Goal: Share content: Share content

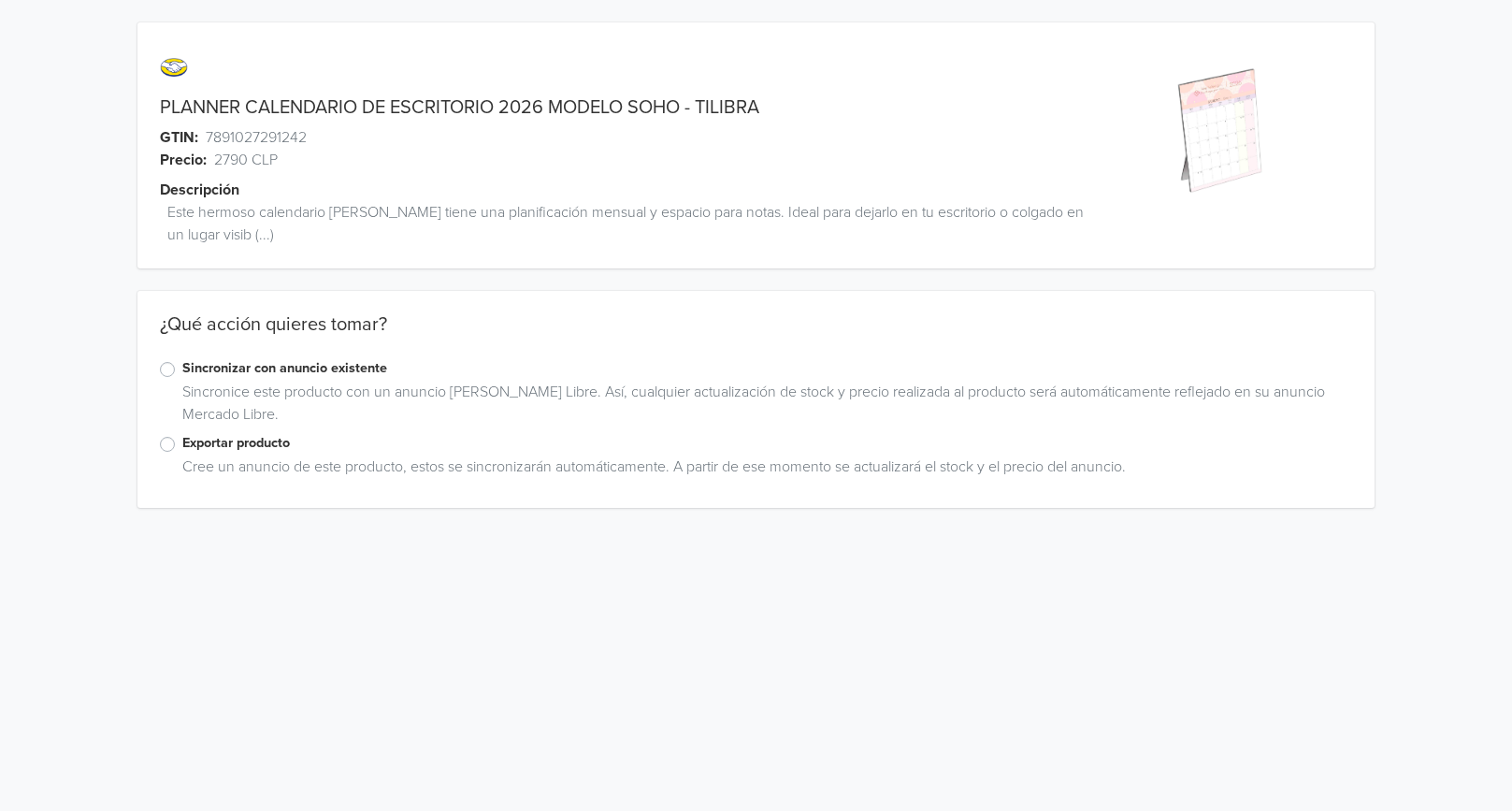
click at [279, 438] on label "Exportar producto" at bounding box center [768, 443] width 1170 height 21
click at [0, 0] on input "Exportar producto" at bounding box center [0, 0] width 0 height 0
click at [295, 653] on div "Seleccione una categoría" at bounding box center [756, 659] width 1192 height 36
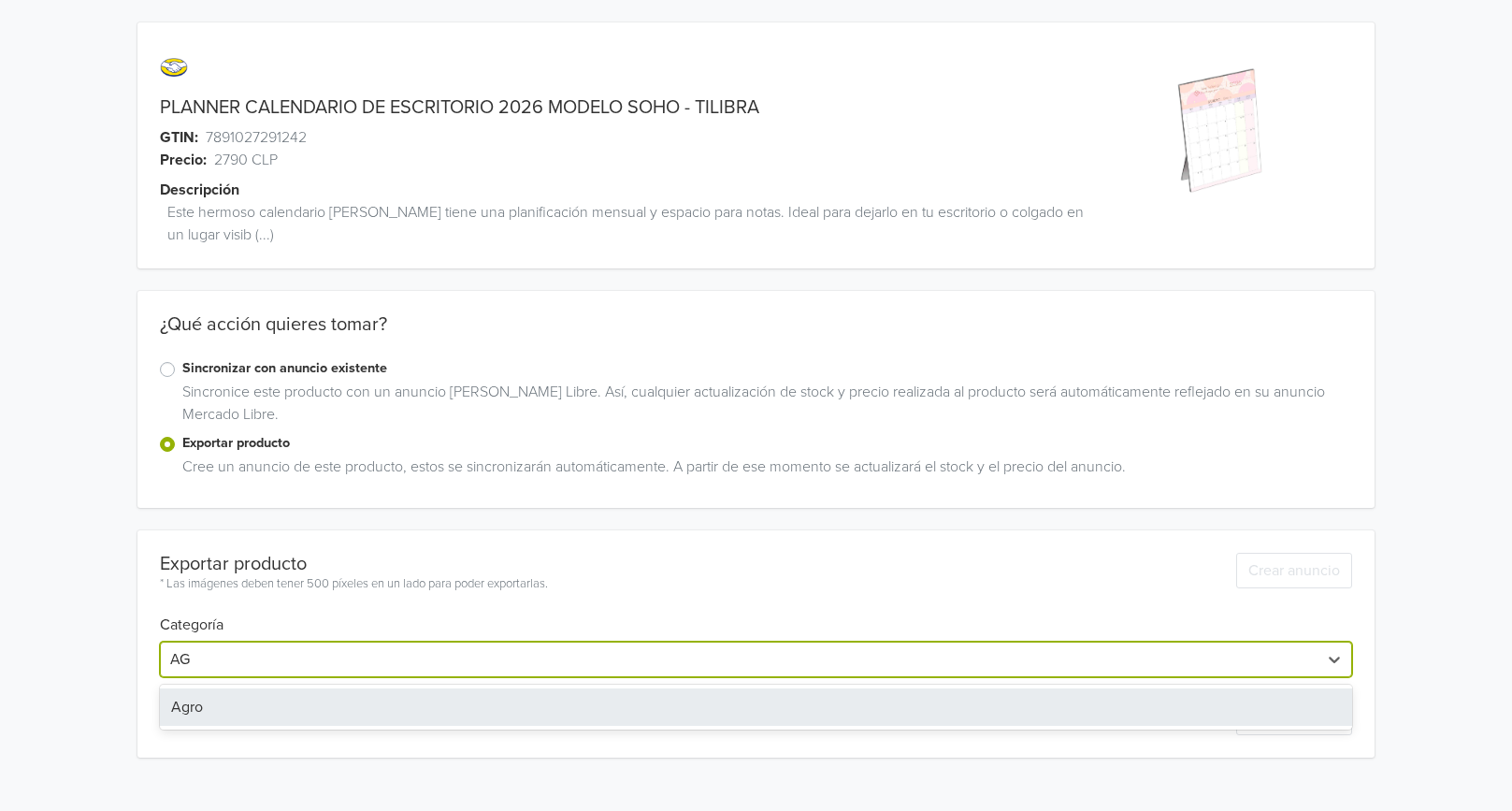
type input "A"
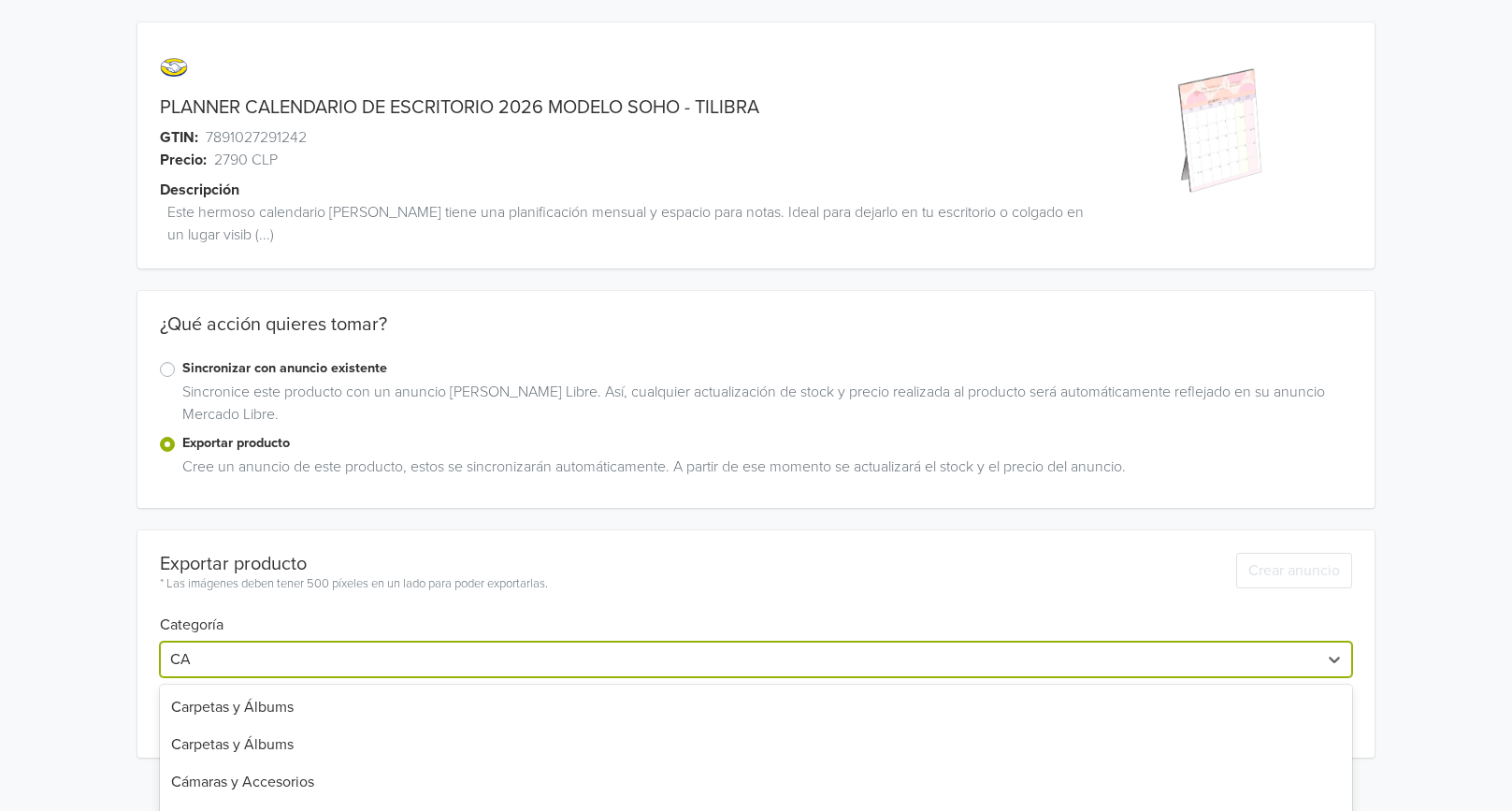
type input "C"
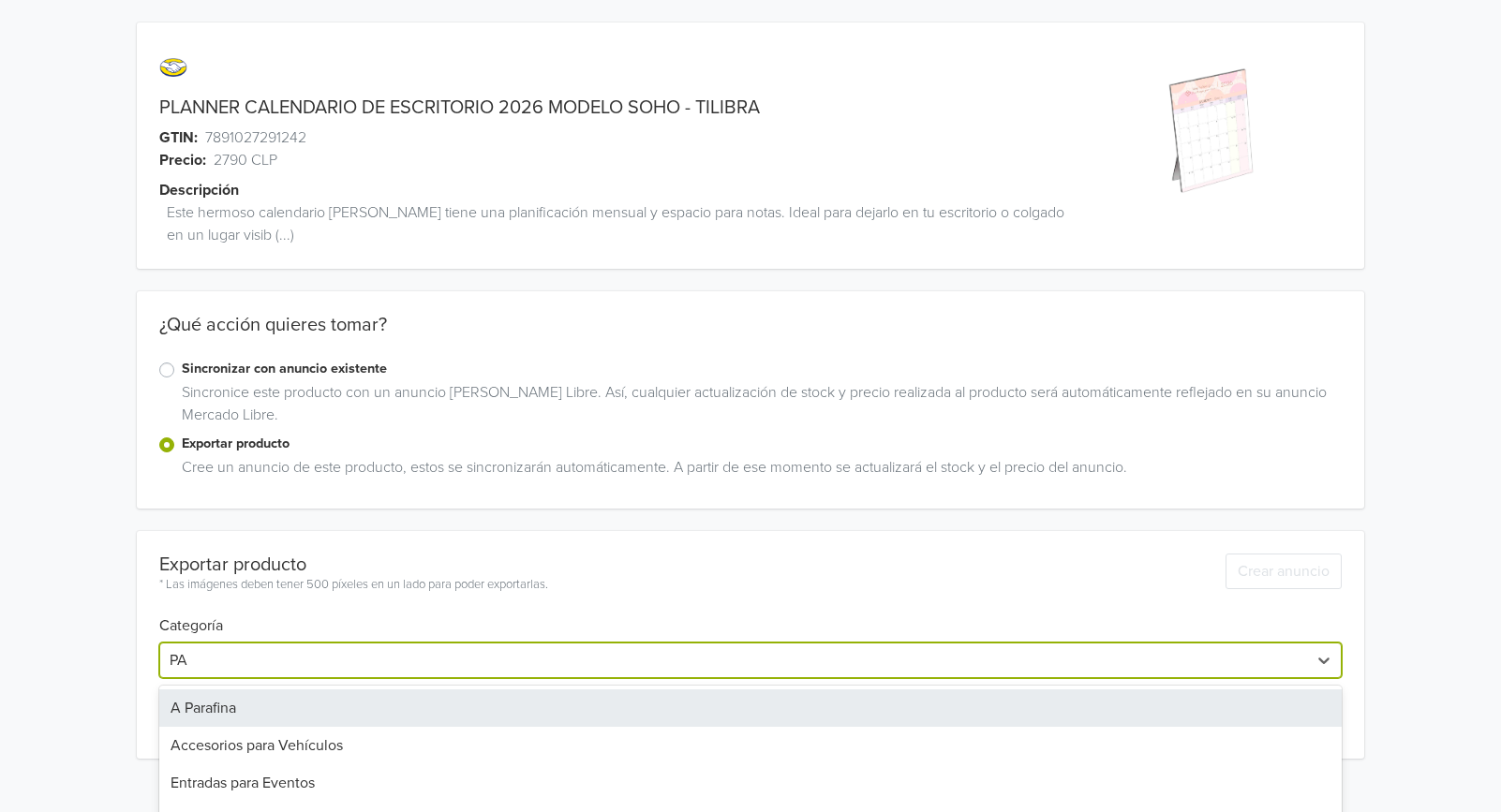
type input "P"
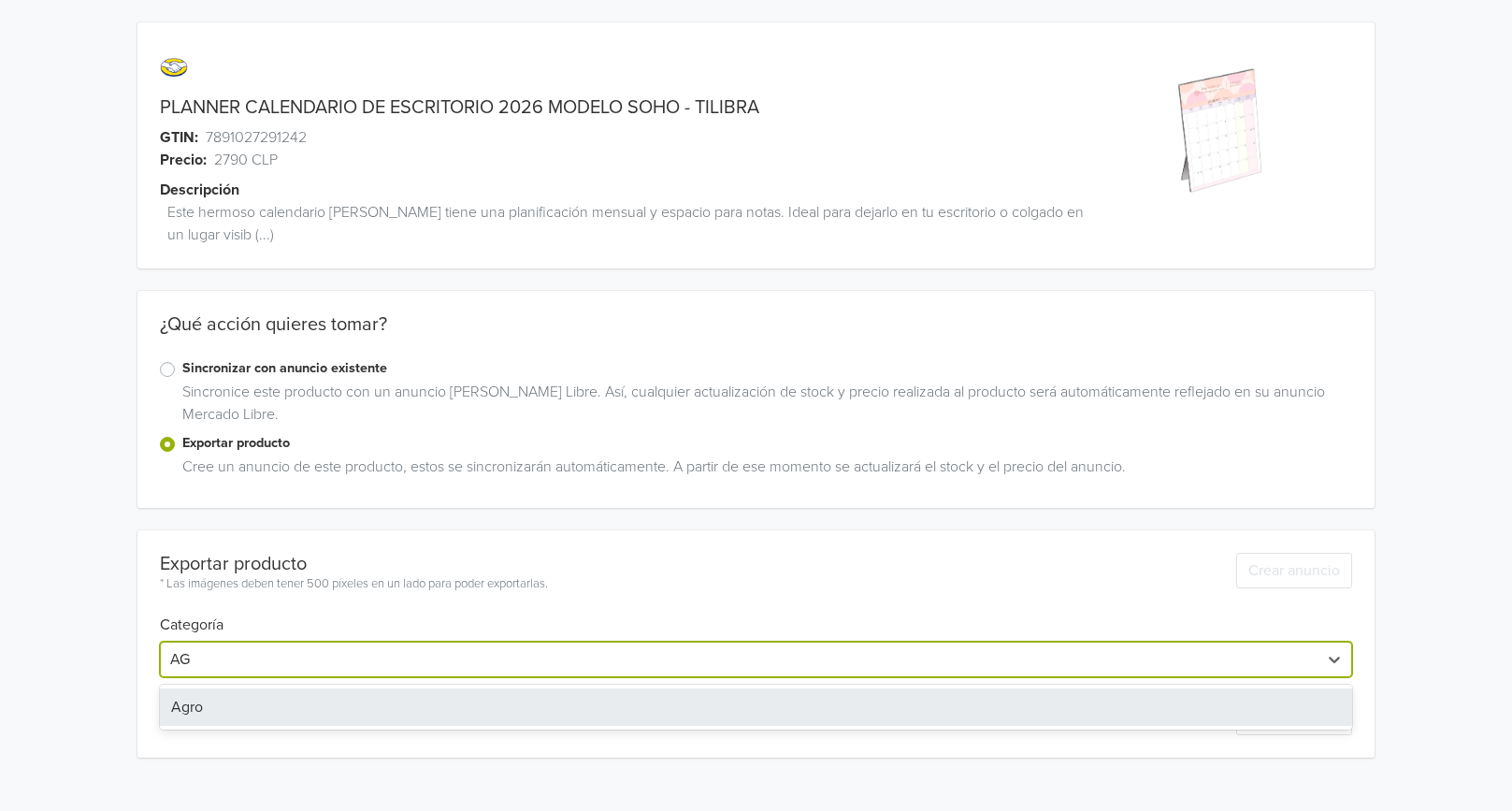
type input "A"
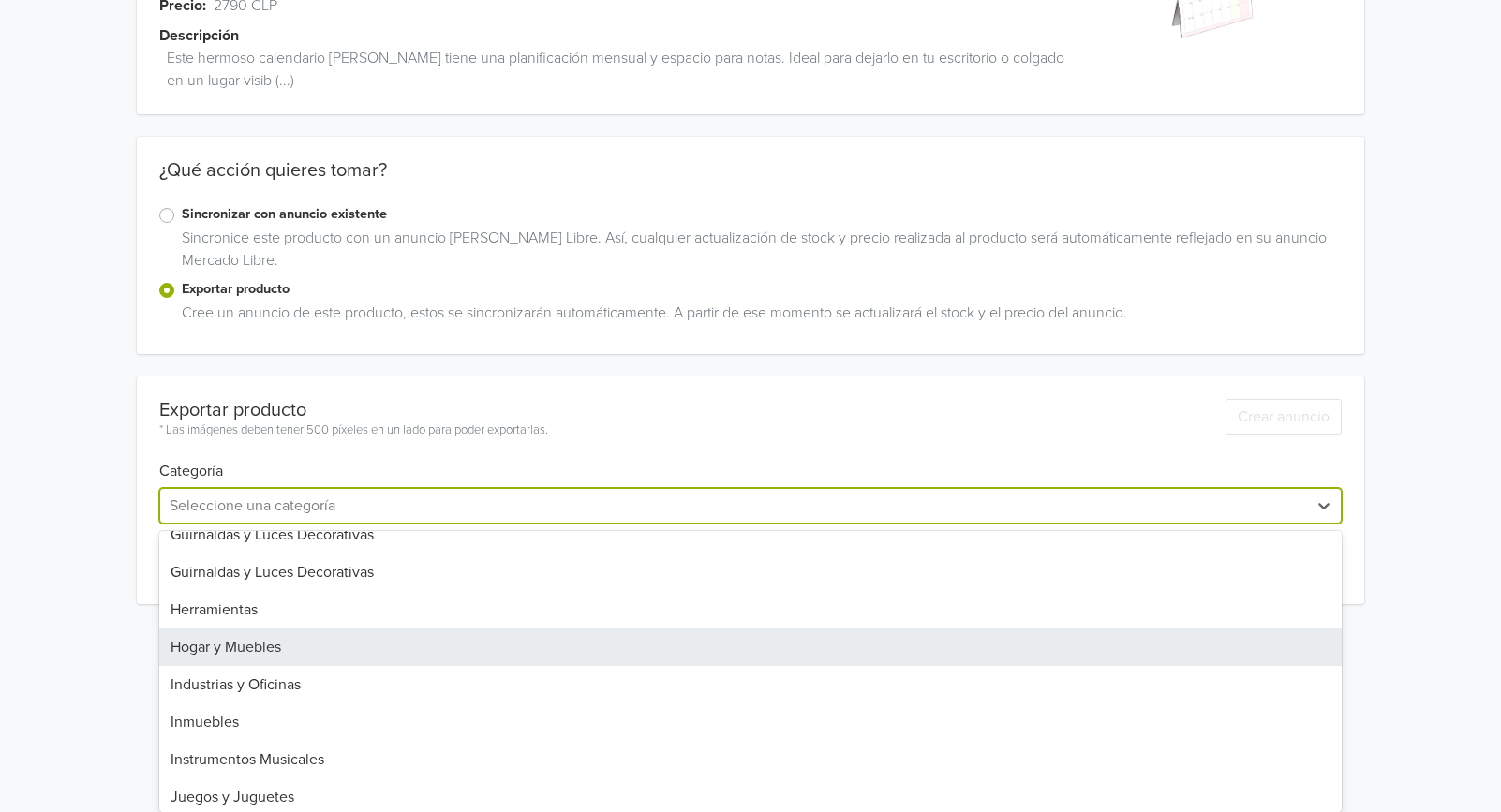
scroll to position [937, 0]
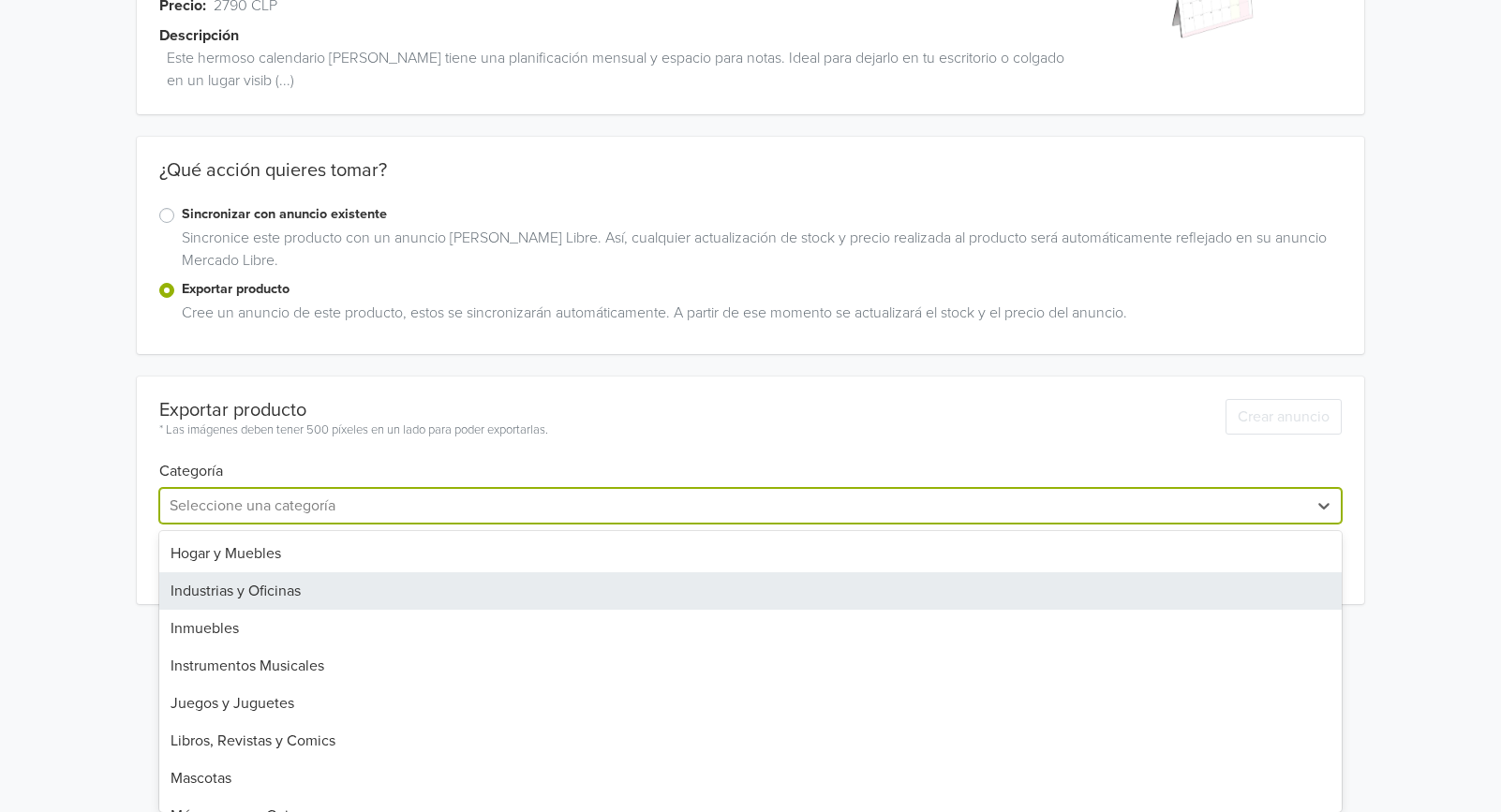
click at [294, 590] on div "Industrias y Oficinas" at bounding box center [750, 591] width 1183 height 38
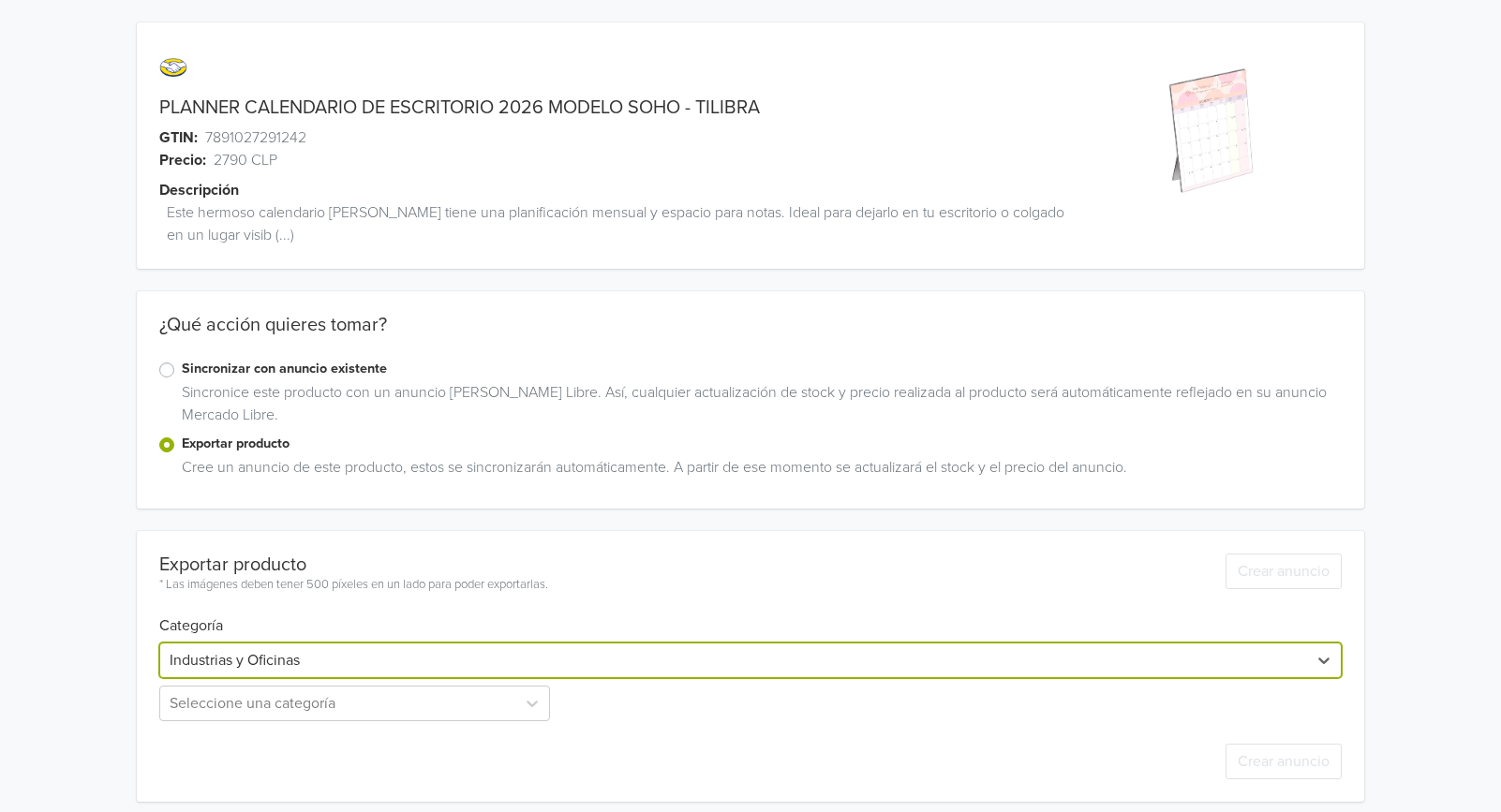
click at [276, 725] on div "Crear anuncio" at bounding box center [750, 761] width 1183 height 81
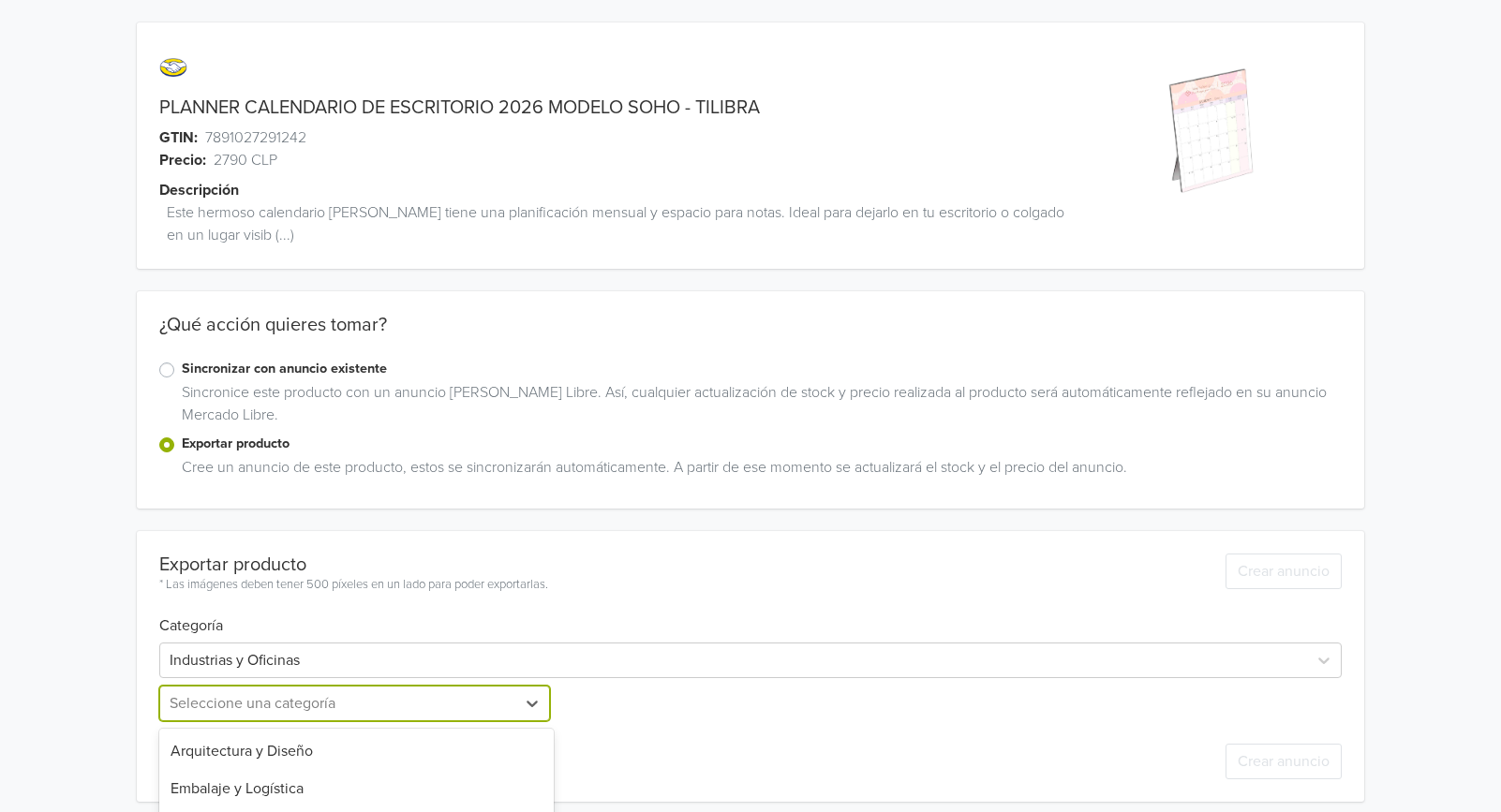
click at [286, 691] on div "13 results available. Use Up and Down to choose options, press Enter to select …" at bounding box center [357, 703] width 395 height 36
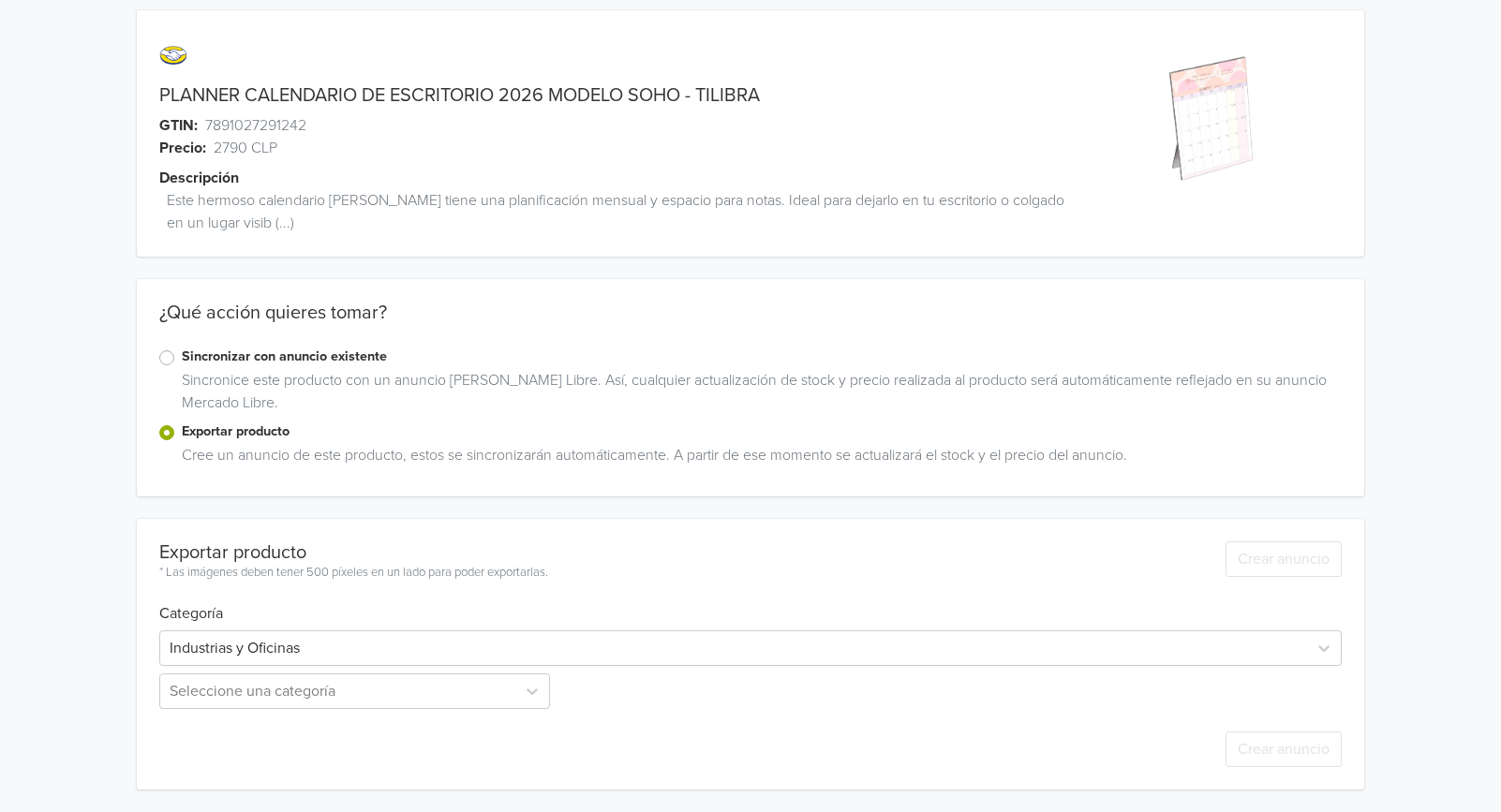
scroll to position [12, 0]
click at [340, 670] on div "Industrias y Oficinas Seleccione una categoría" at bounding box center [750, 666] width 1183 height 86
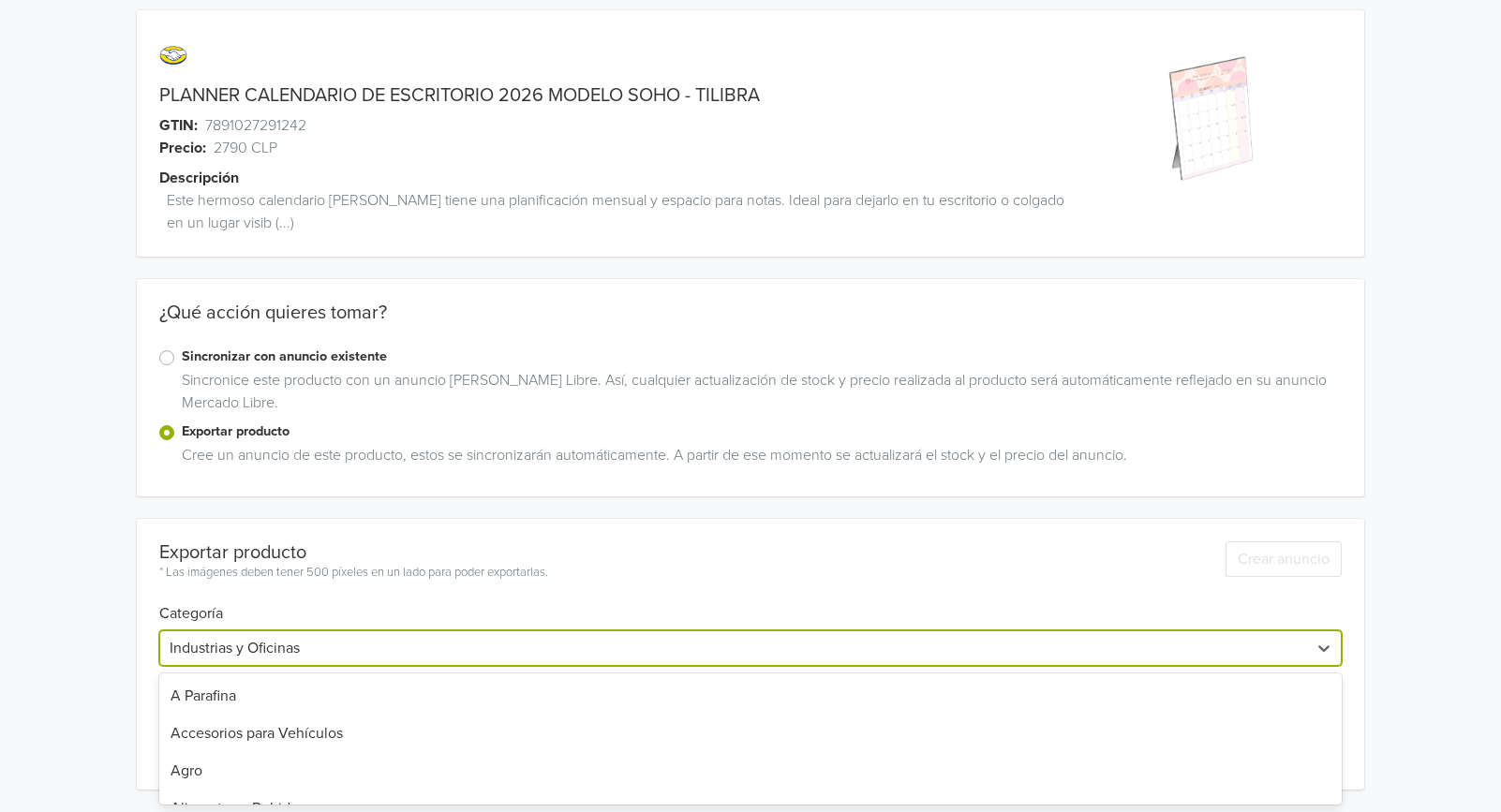
click at [342, 661] on div "Industrias y Oficinas" at bounding box center [734, 649] width 1147 height 34
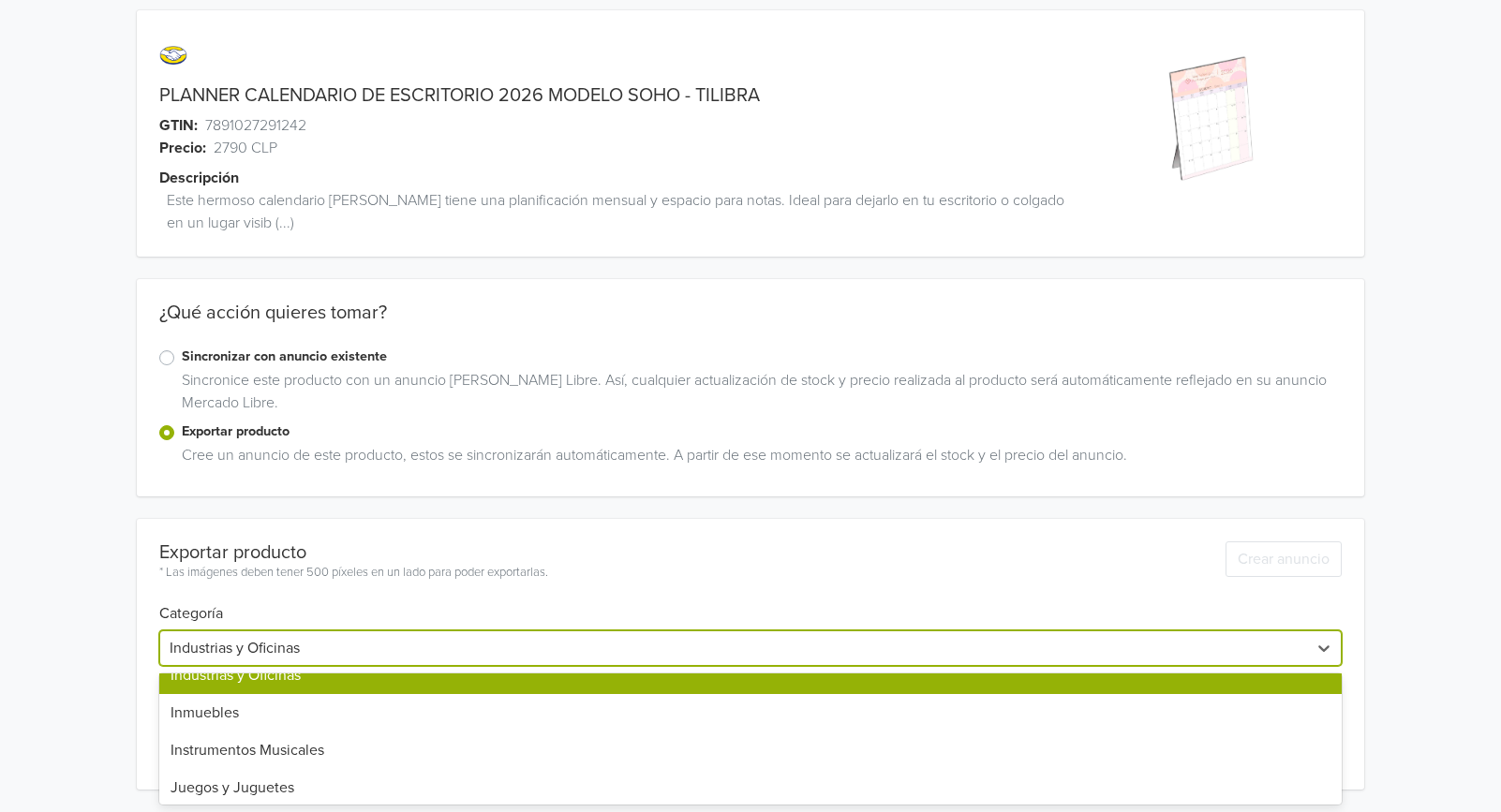
scroll to position [1028, 0]
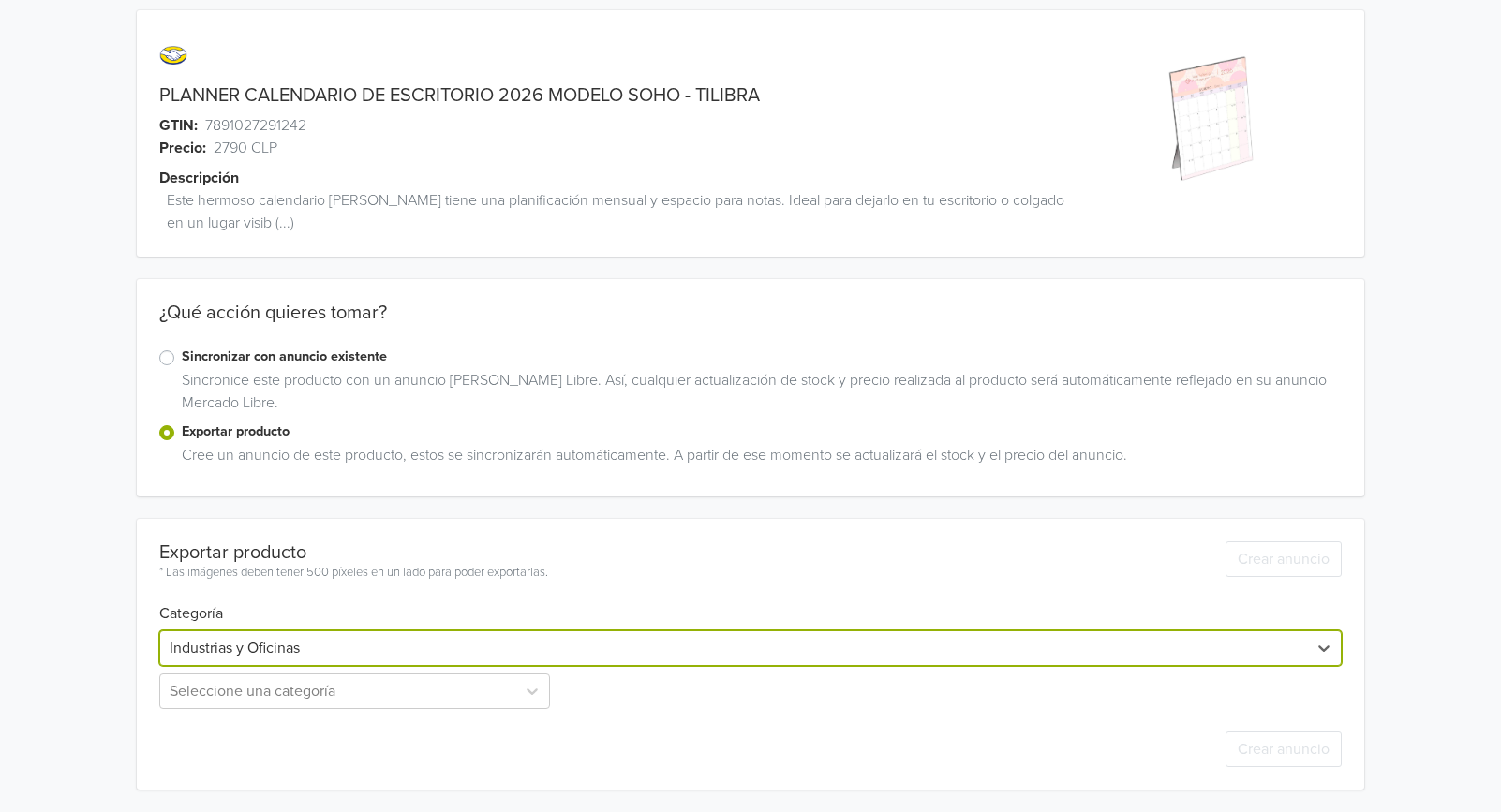
drag, startPoint x: 322, startPoint y: 655, endPoint x: 69, endPoint y: 673, distance: 253.6
click at [69, 673] on div "PLANNER CALENDARIO DE ESCRITORIO 2026 MODELO SOHO - TILIBRA GTIN: 7891027291242…" at bounding box center [750, 400] width 1474 height 824
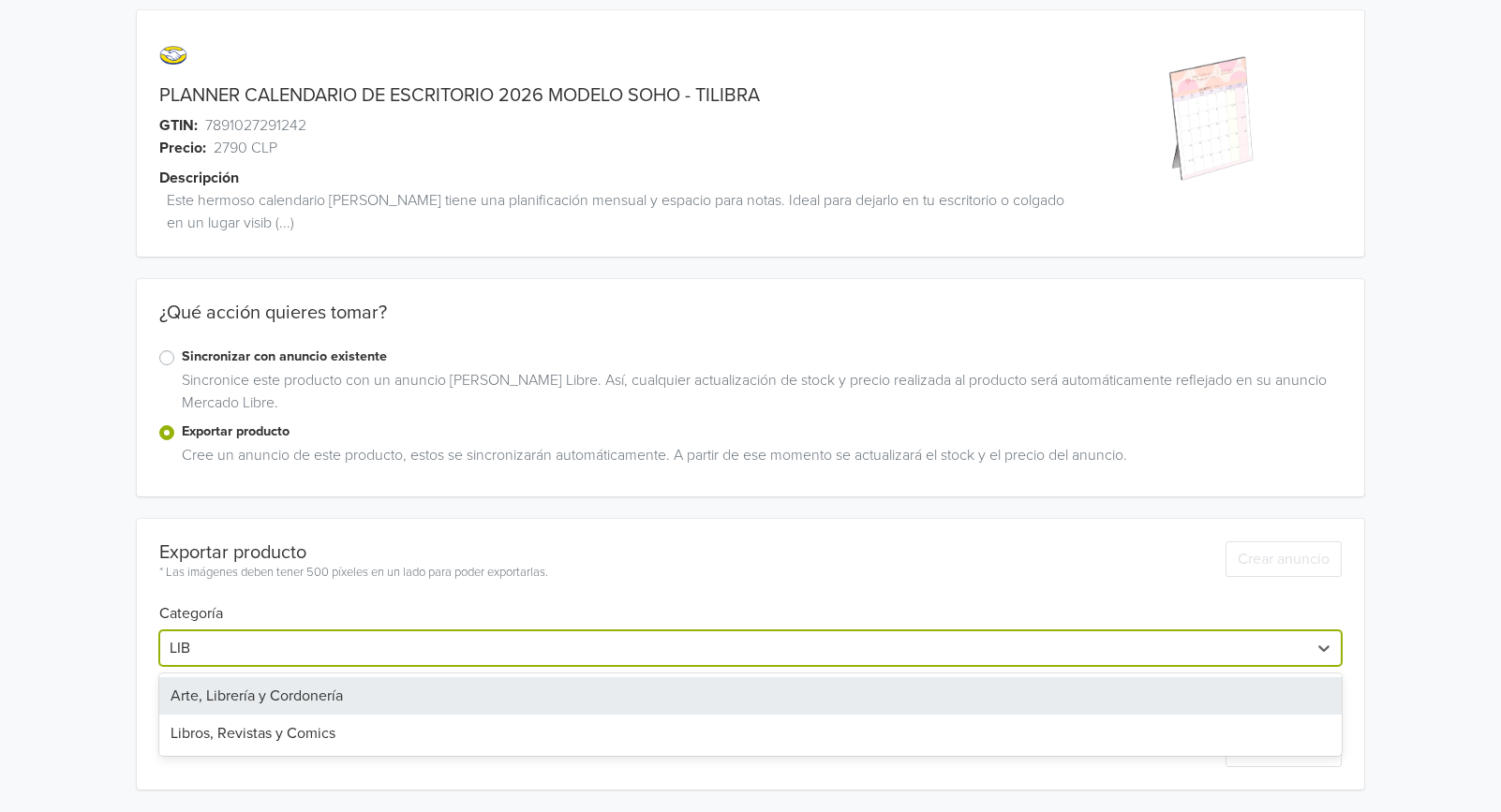
type input "LIBR"
click at [275, 698] on div "Arte, Librería y Cordonería" at bounding box center [750, 696] width 1183 height 38
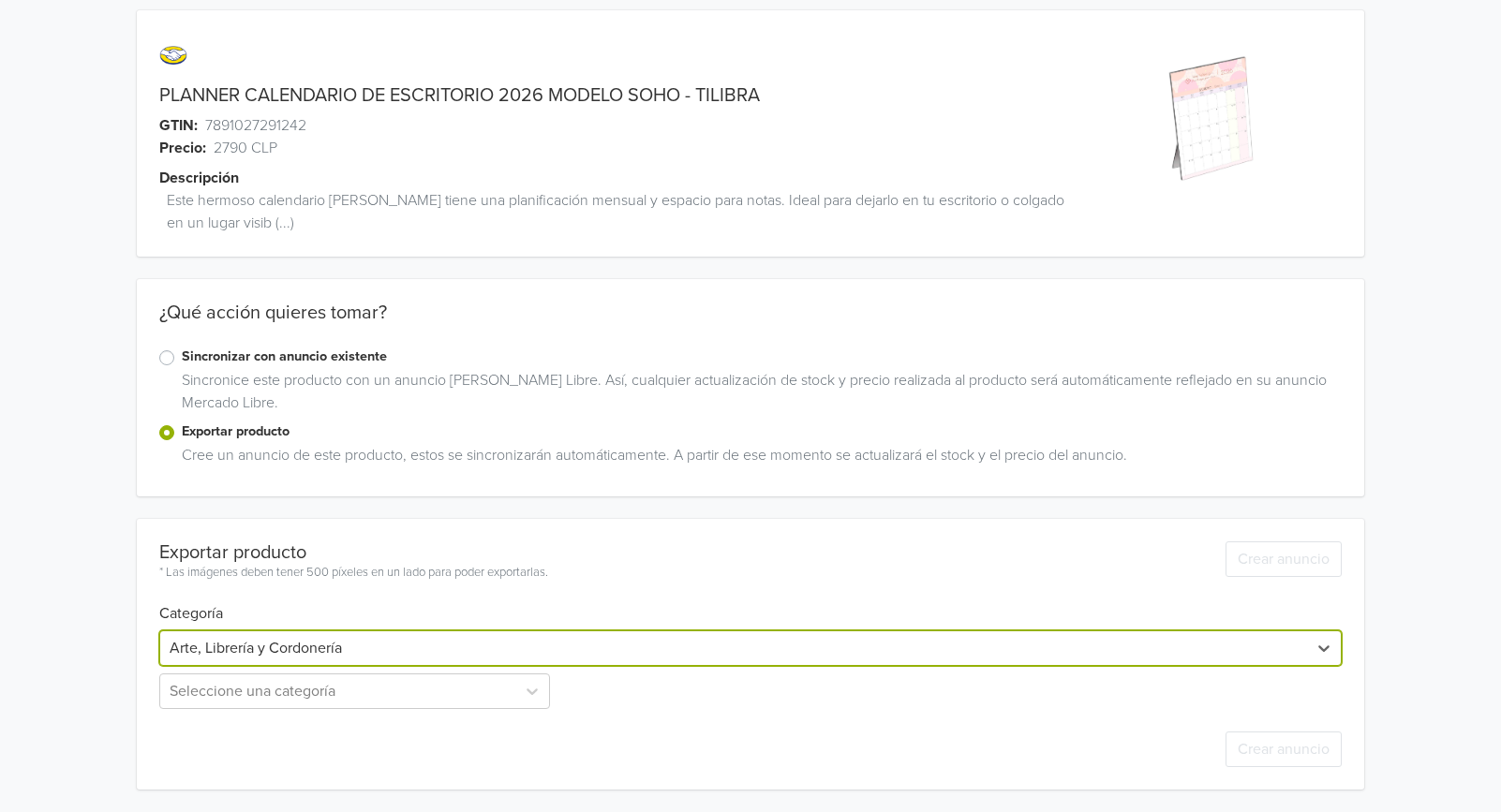
scroll to position [74, 0]
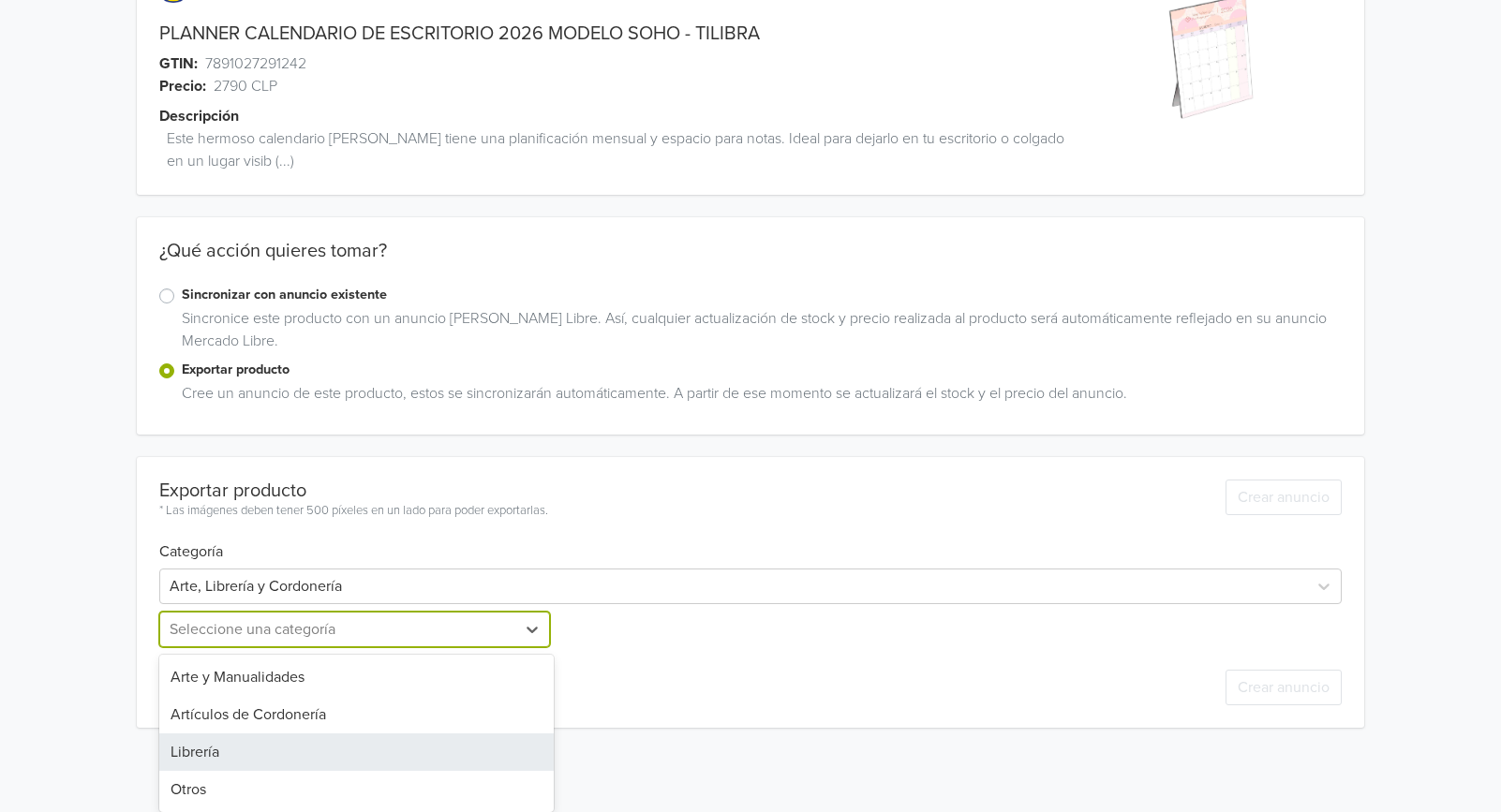
click at [233, 752] on div "Librería" at bounding box center [357, 752] width 395 height 38
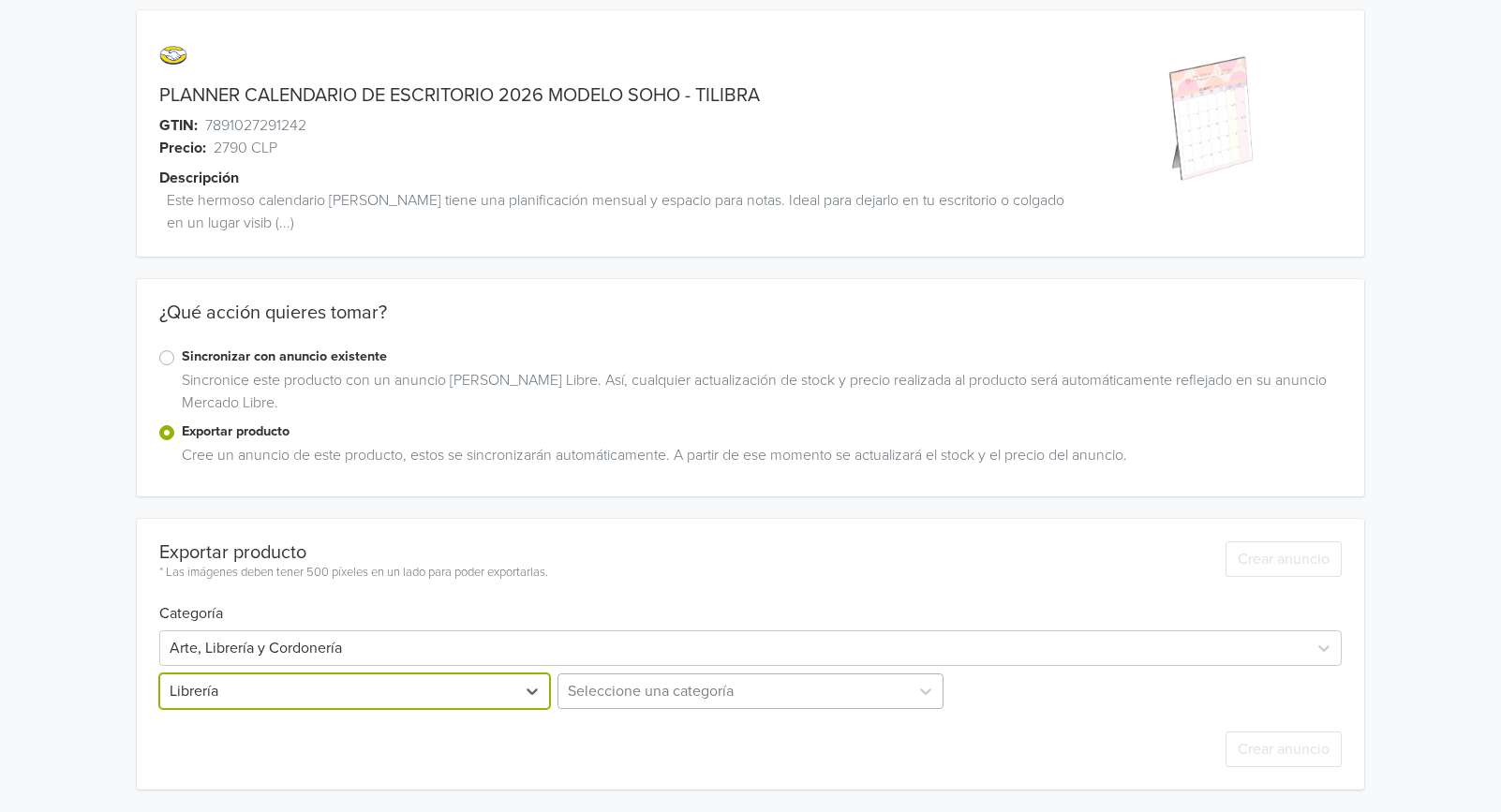
click at [677, 680] on div "Seleccione una categoría" at bounding box center [751, 691] width 395 height 36
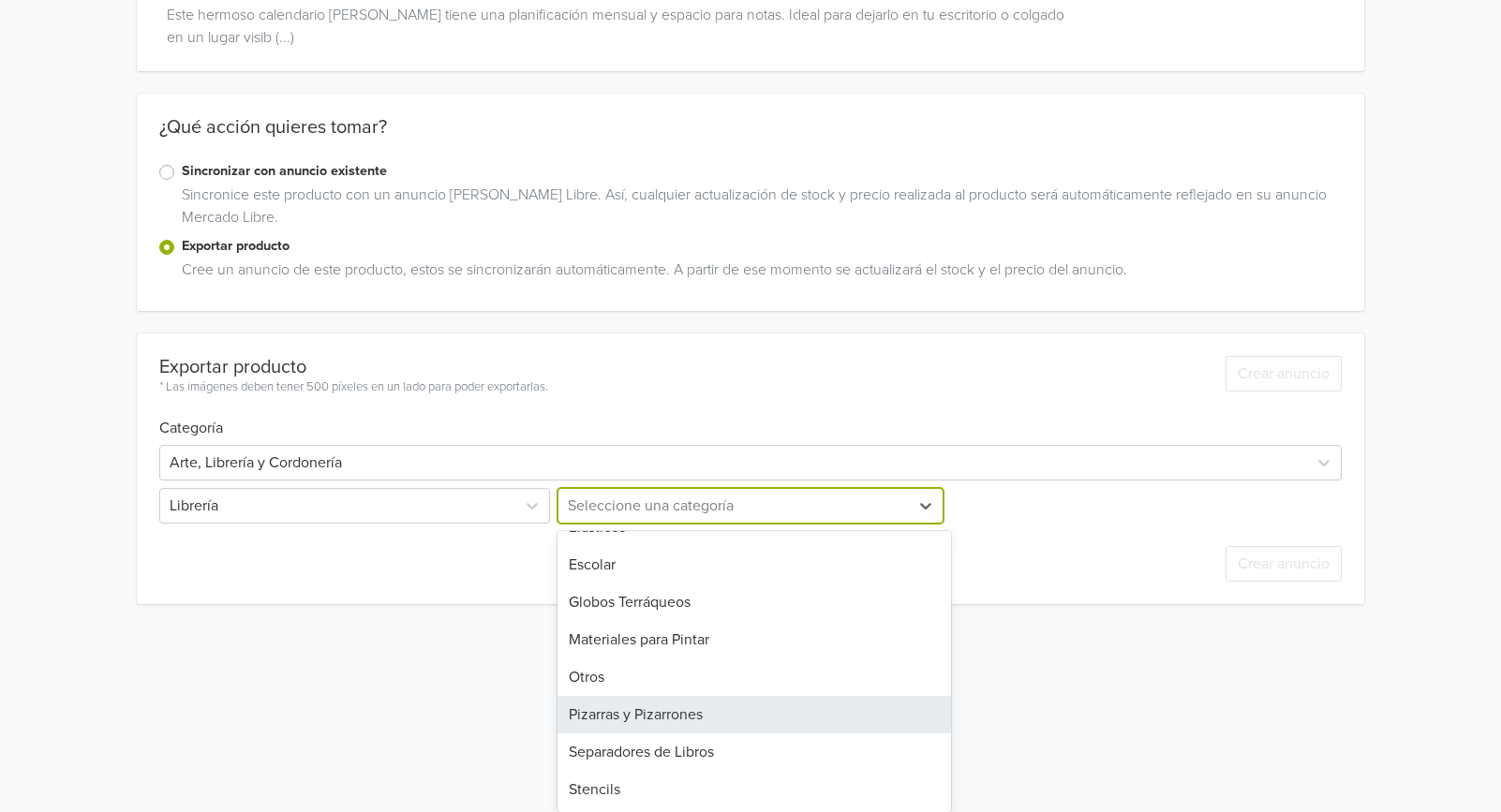
scroll to position [0, 0]
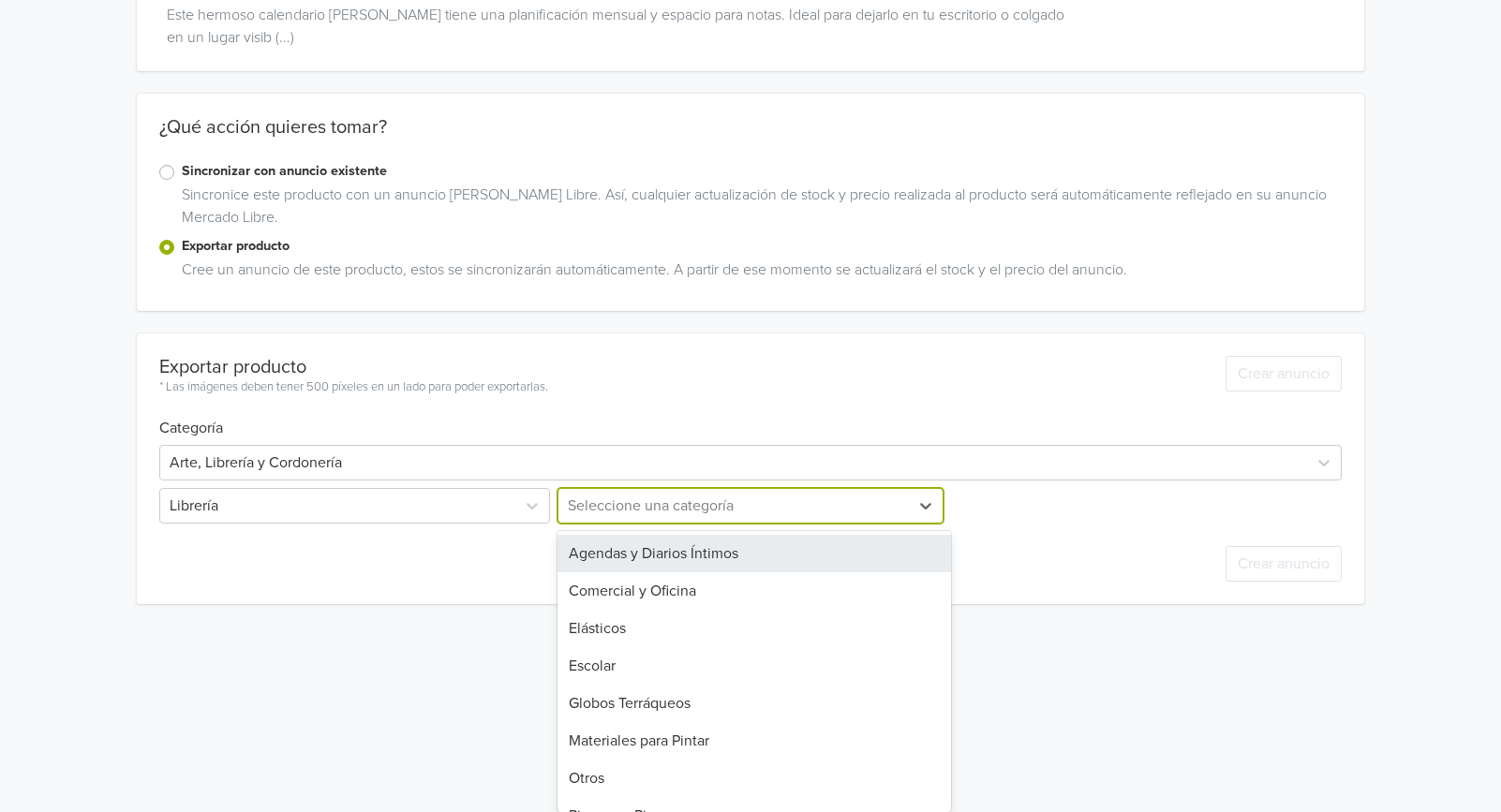
click at [684, 550] on div "Agendas y Diarios Íntimos" at bounding box center [755, 554] width 395 height 38
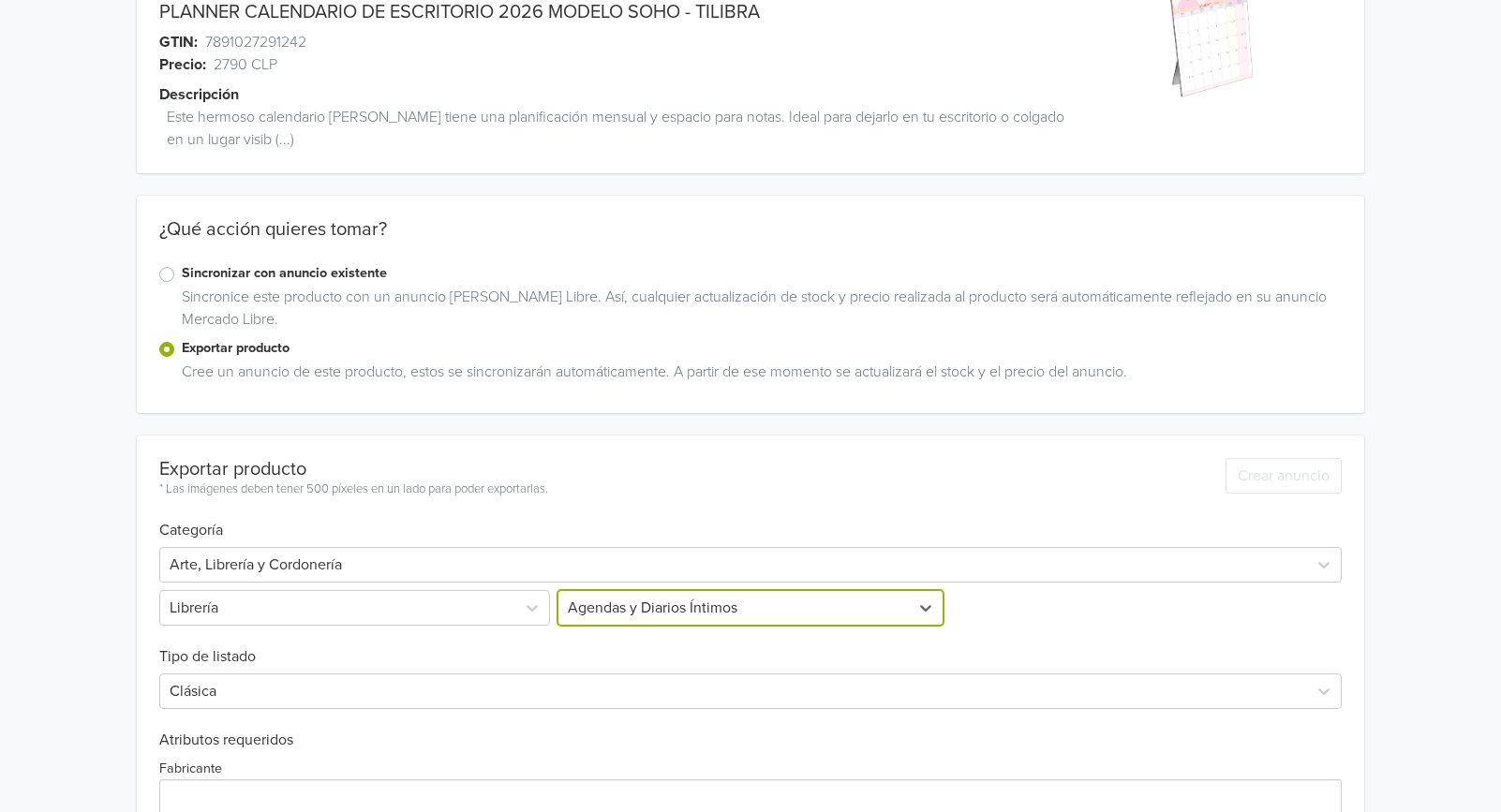
scroll to position [198, 0]
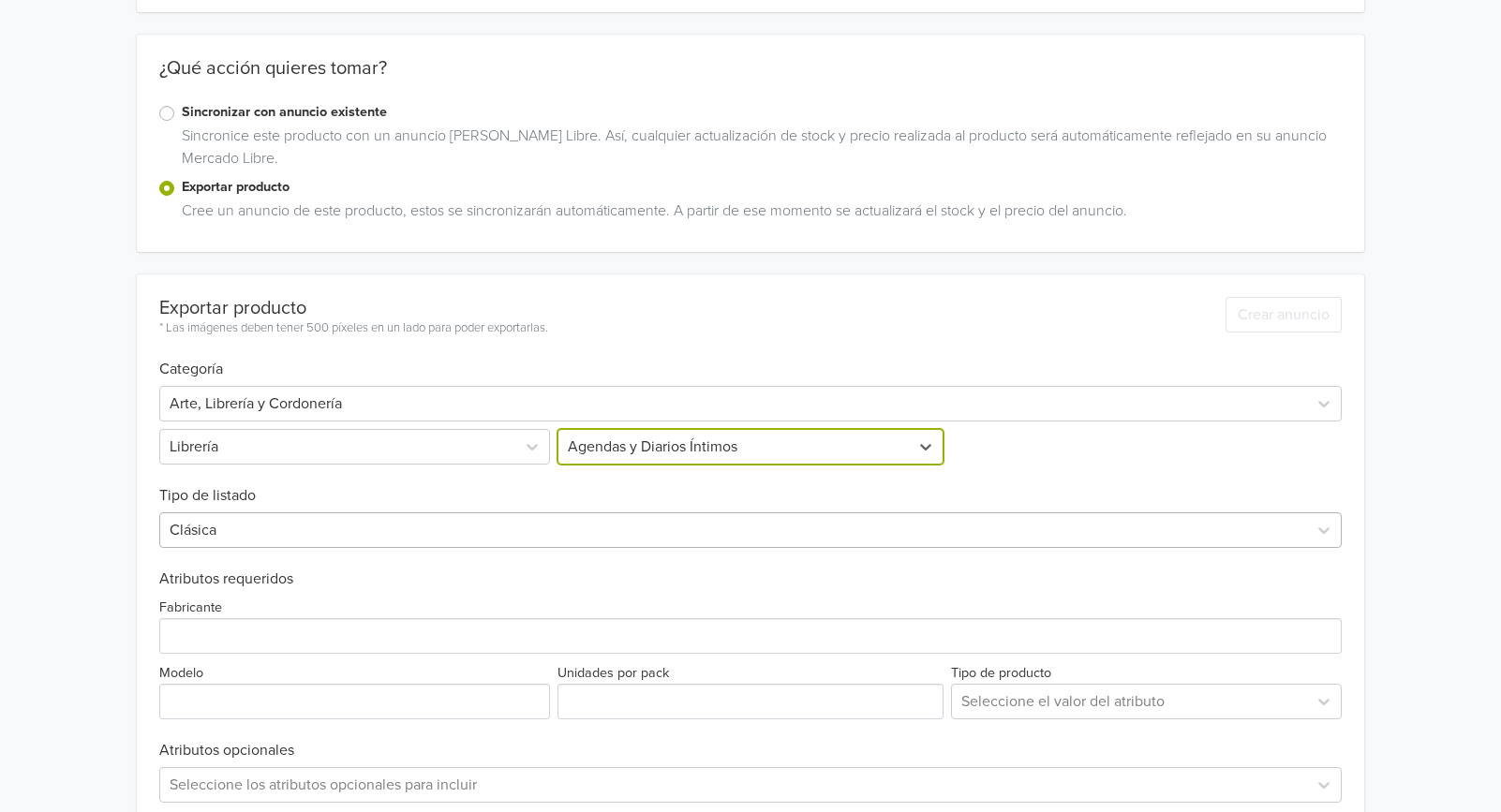
click at [292, 548] on div "Clásica" at bounding box center [750, 530] width 1183 height 36
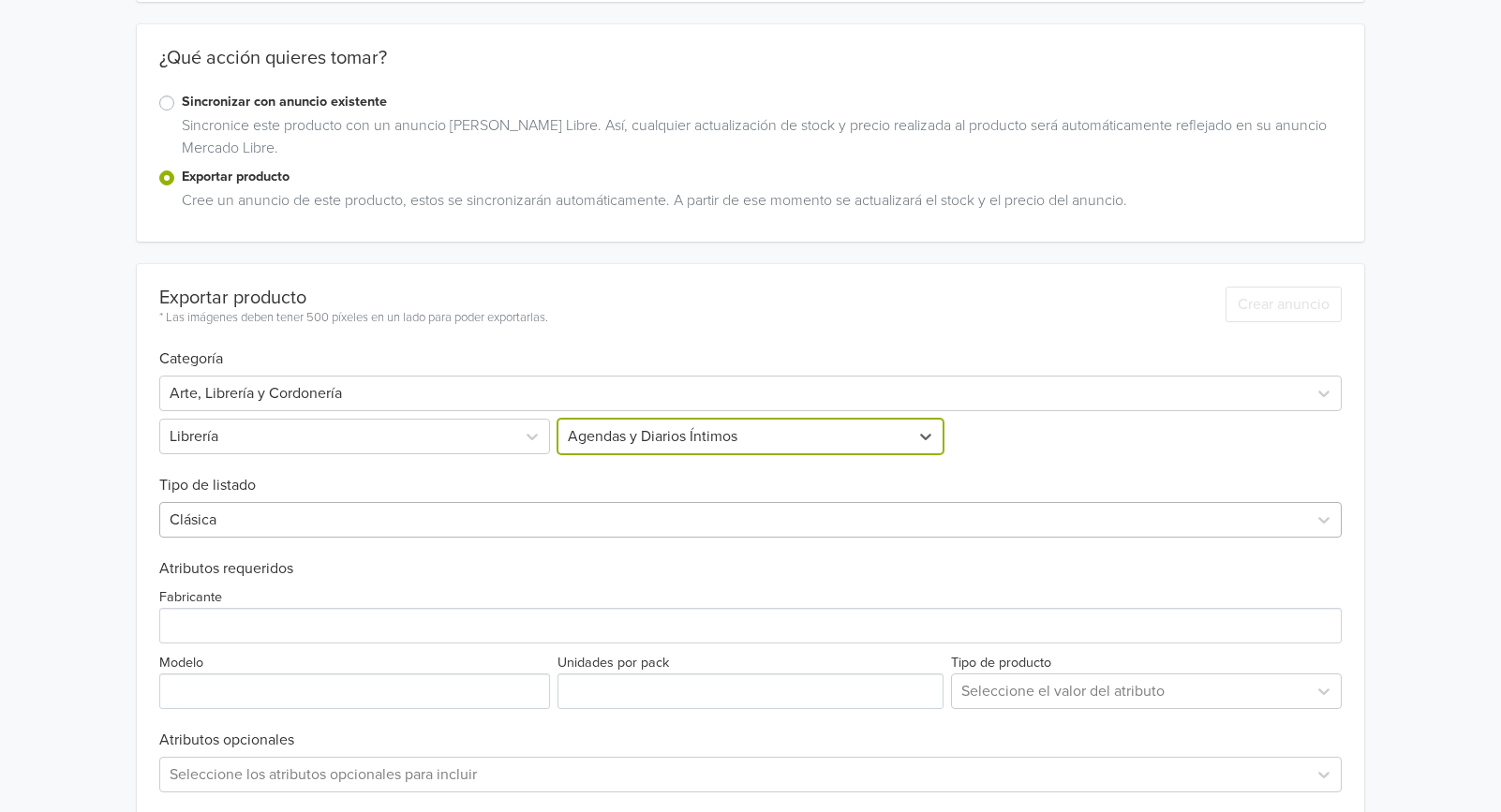
scroll to position [277, 0]
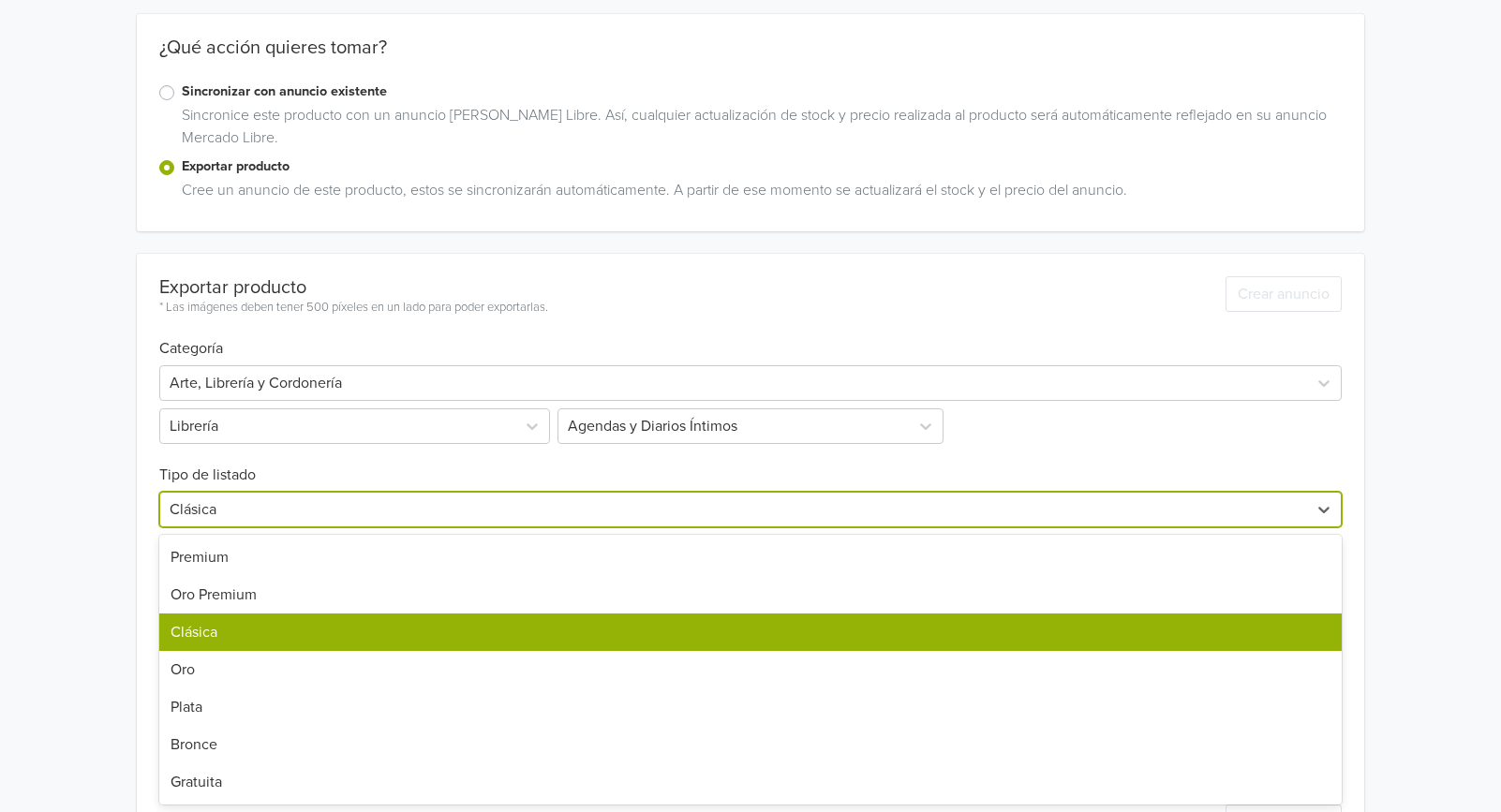
click at [210, 640] on div "Clásica" at bounding box center [750, 633] width 1183 height 38
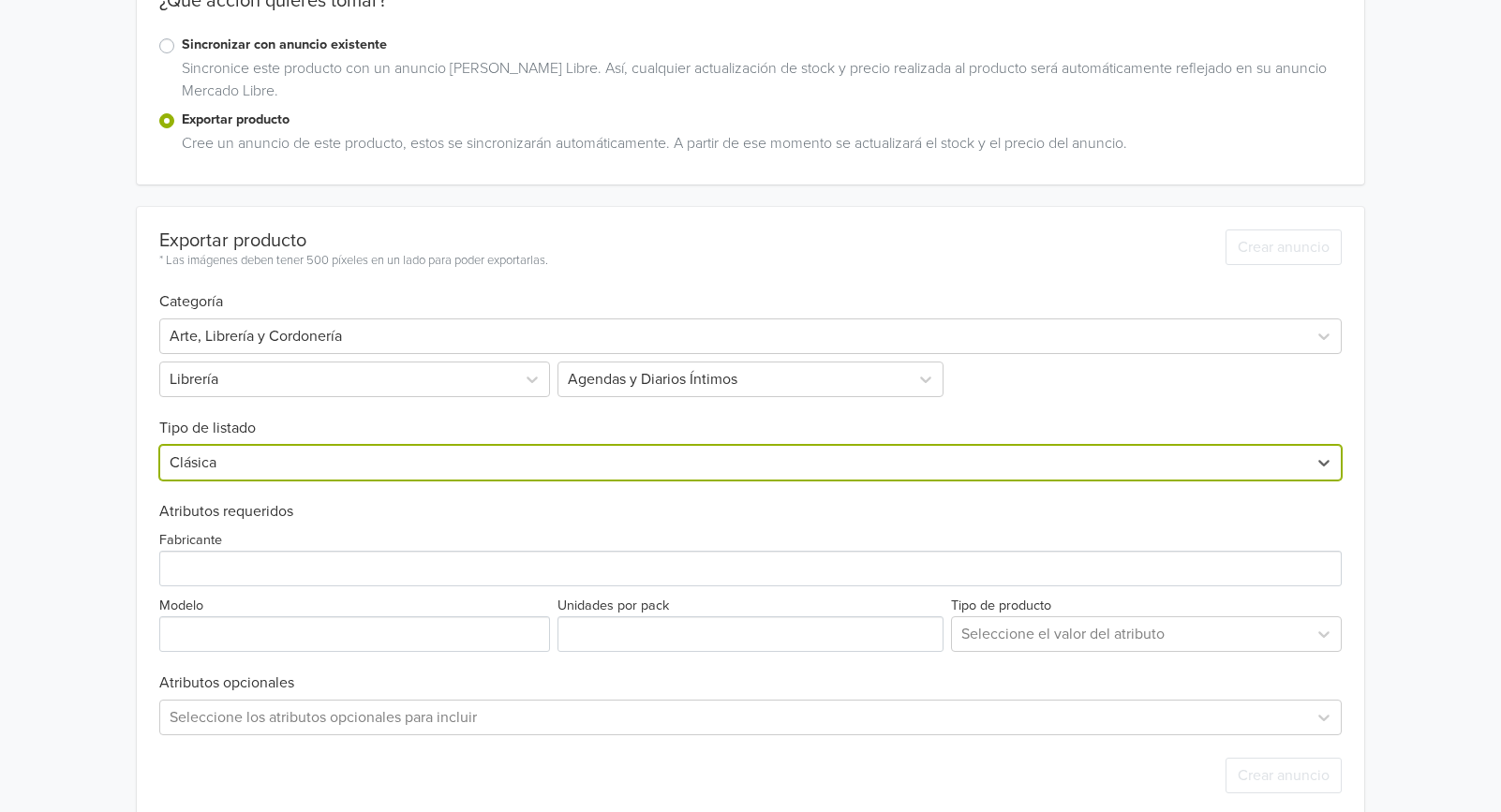
scroll to position [350, 0]
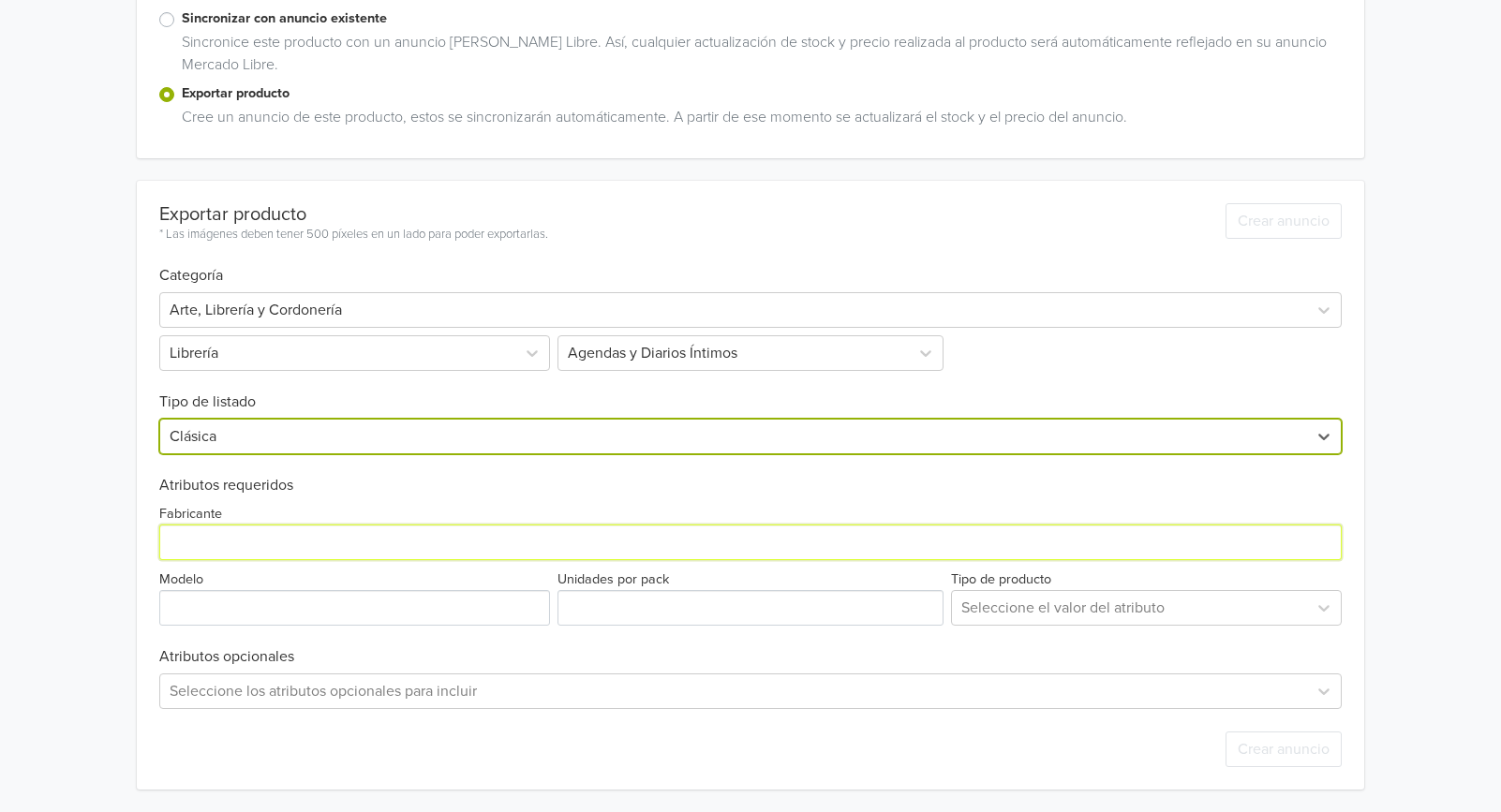
click at [310, 531] on input "Fabricante" at bounding box center [750, 543] width 1183 height 36
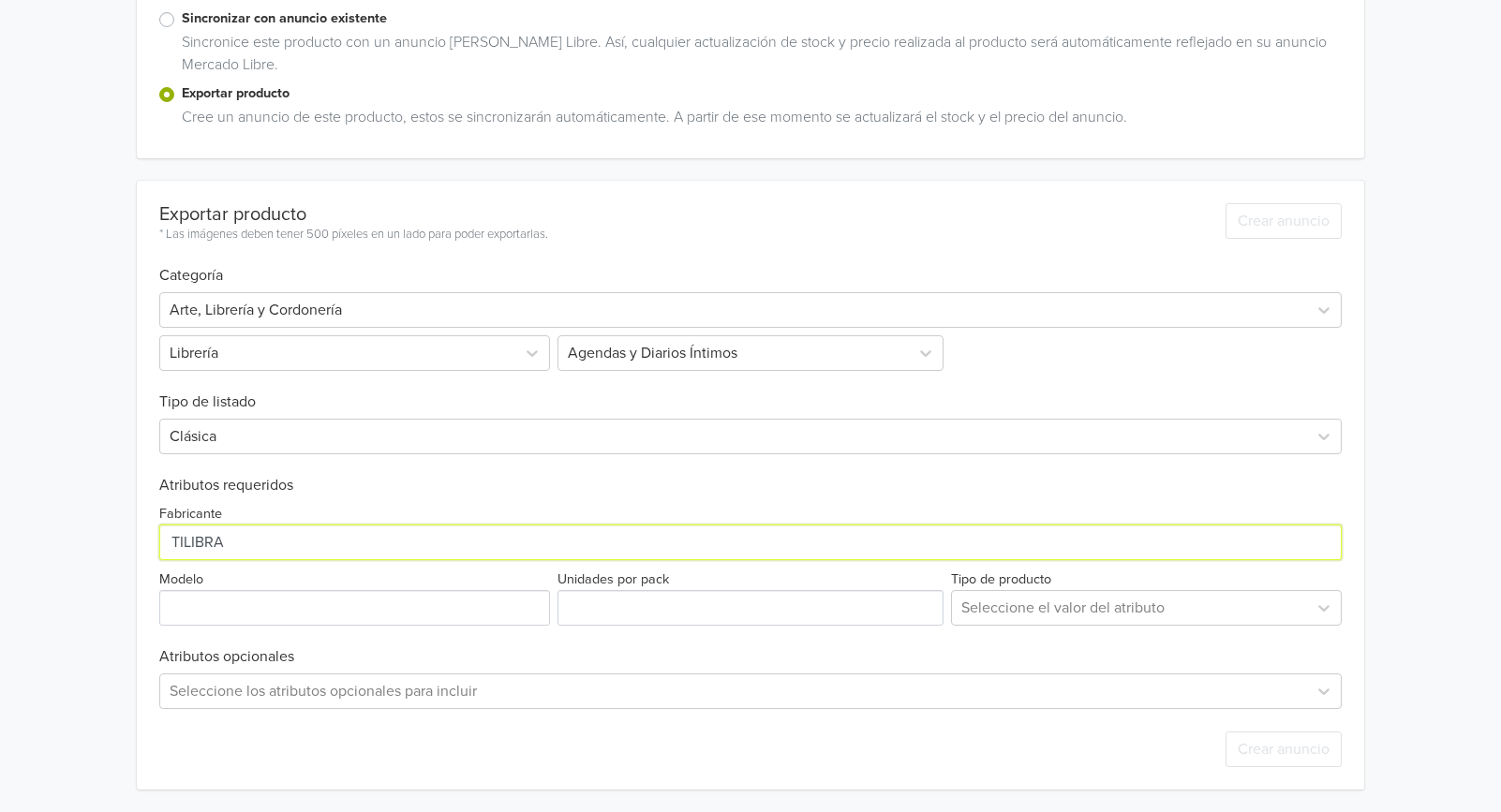
type input "TILIBRA"
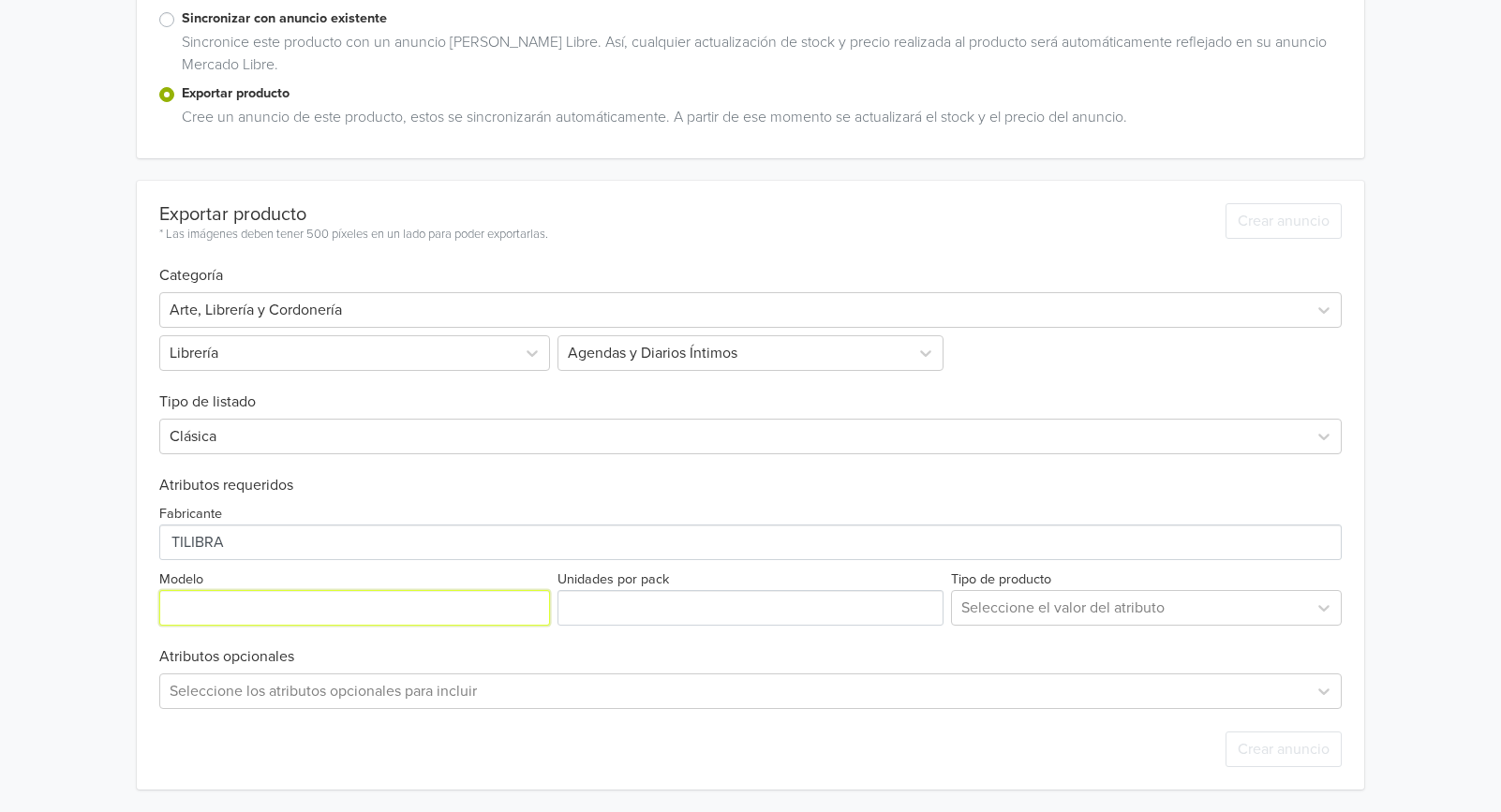
click at [294, 598] on input "Modelo" at bounding box center [355, 608] width 391 height 36
type input "SOHO"
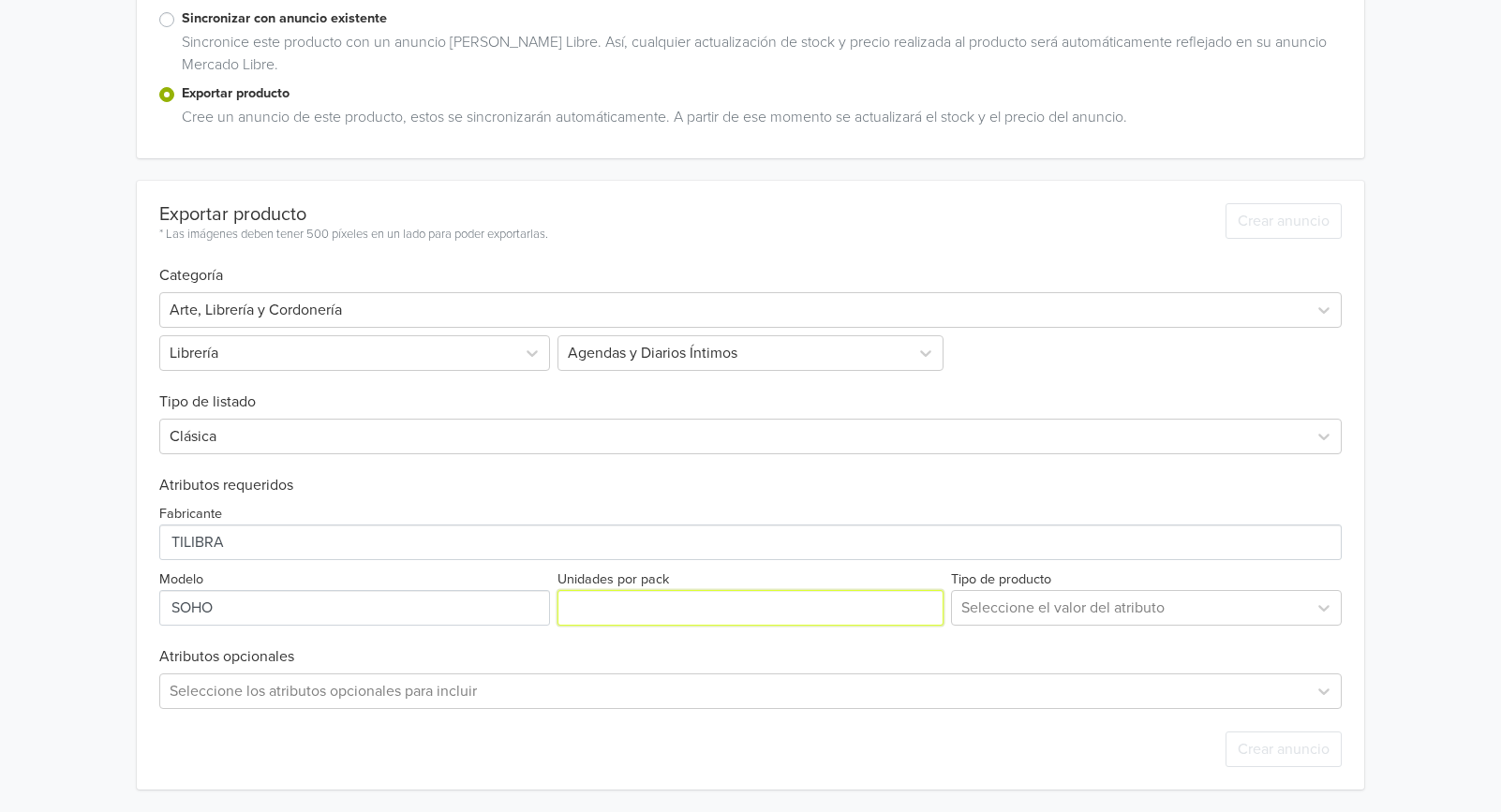
click at [706, 592] on input "Unidades por pack" at bounding box center [751, 608] width 387 height 36
type input "1"
click at [1032, 608] on div at bounding box center [1130, 608] width 336 height 26
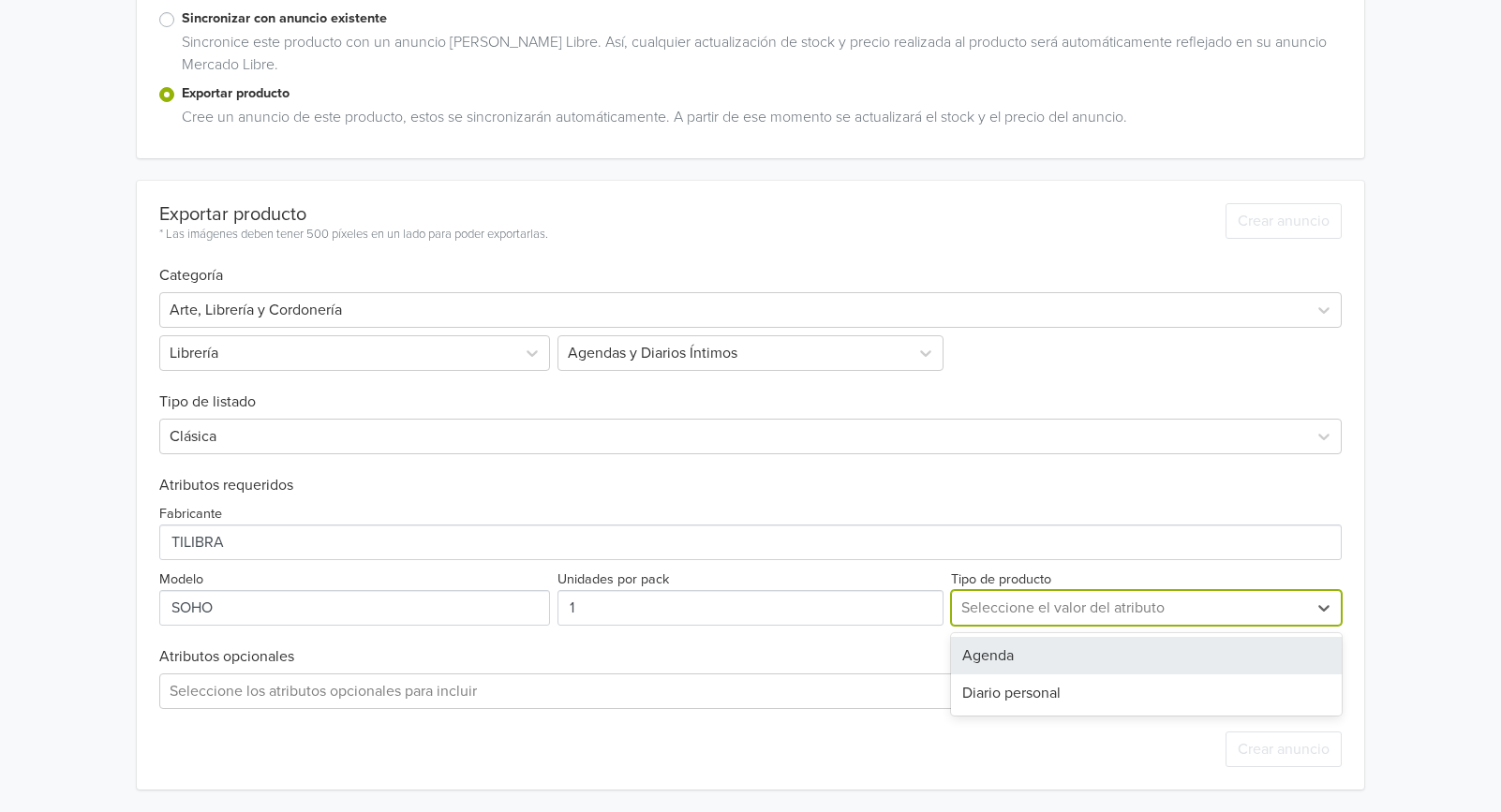
click at [1029, 651] on div "Agenda" at bounding box center [1147, 656] width 391 height 38
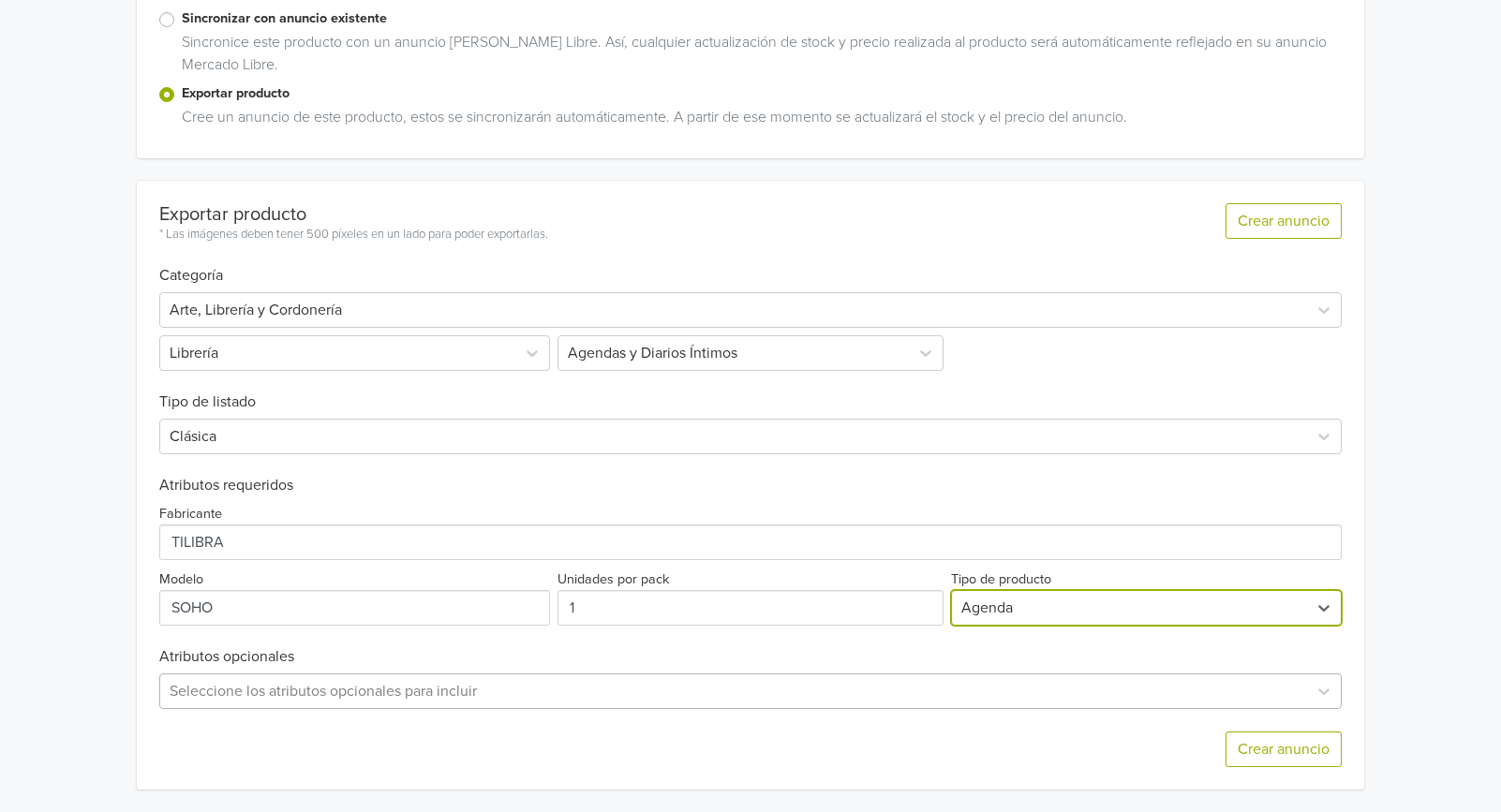
click at [334, 683] on div "Seleccione los atributos opcionales para incluir" at bounding box center [750, 691] width 1183 height 36
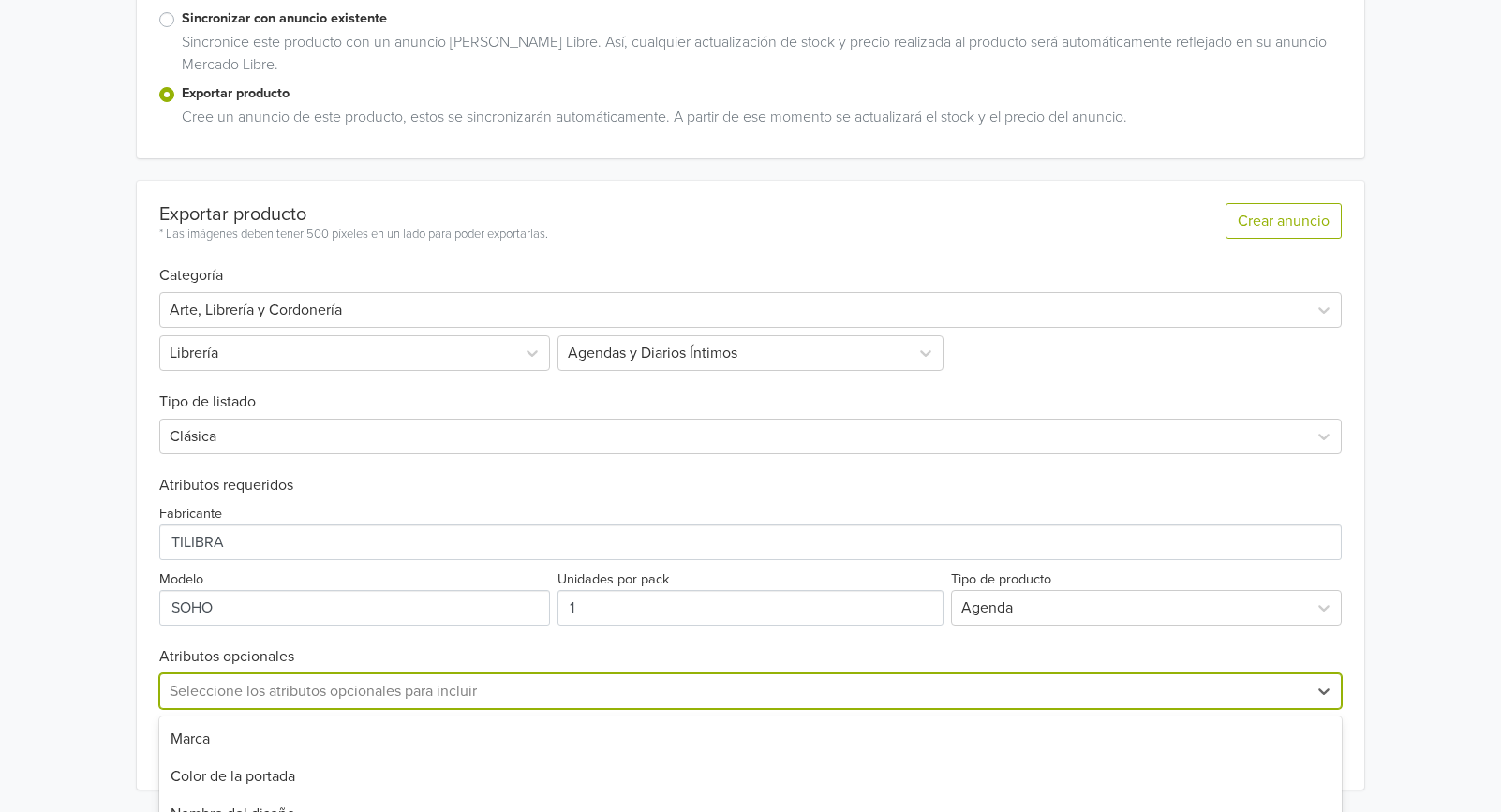
scroll to position [536, 0]
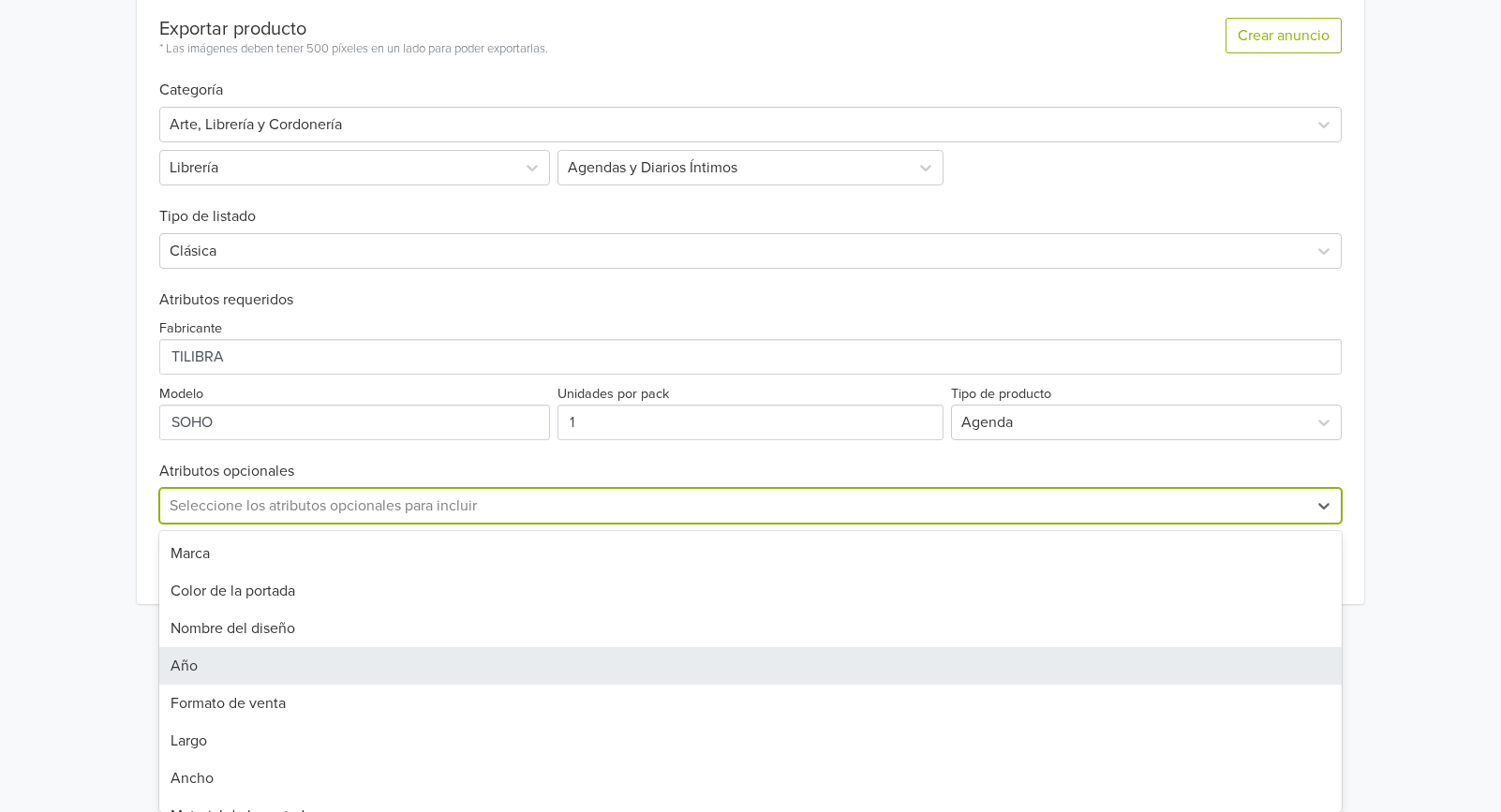
click at [255, 664] on div "Año" at bounding box center [750, 666] width 1183 height 38
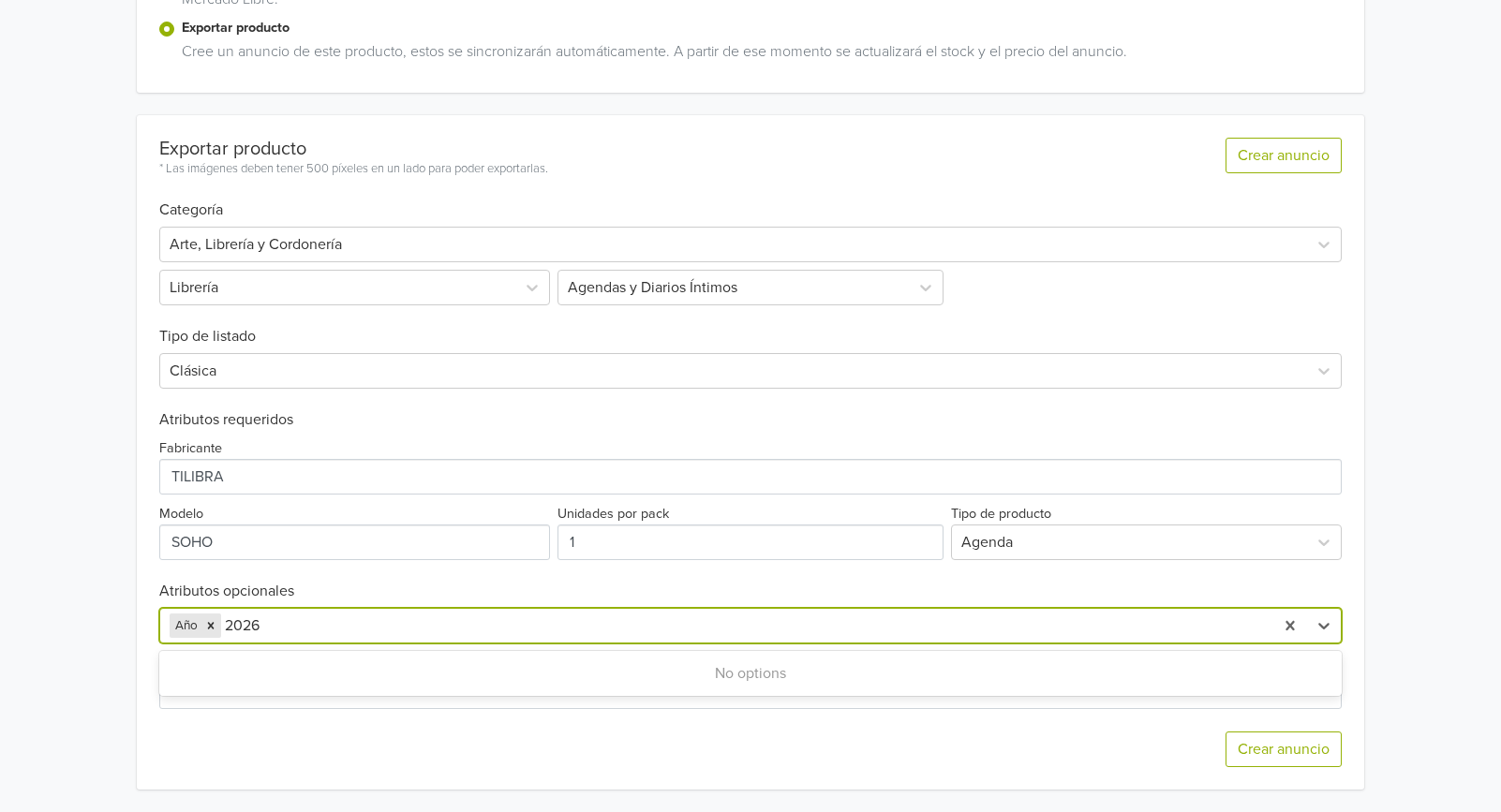
type input "2026"
click at [333, 587] on h6 "Atributos opcionales" at bounding box center [750, 591] width 1183 height 18
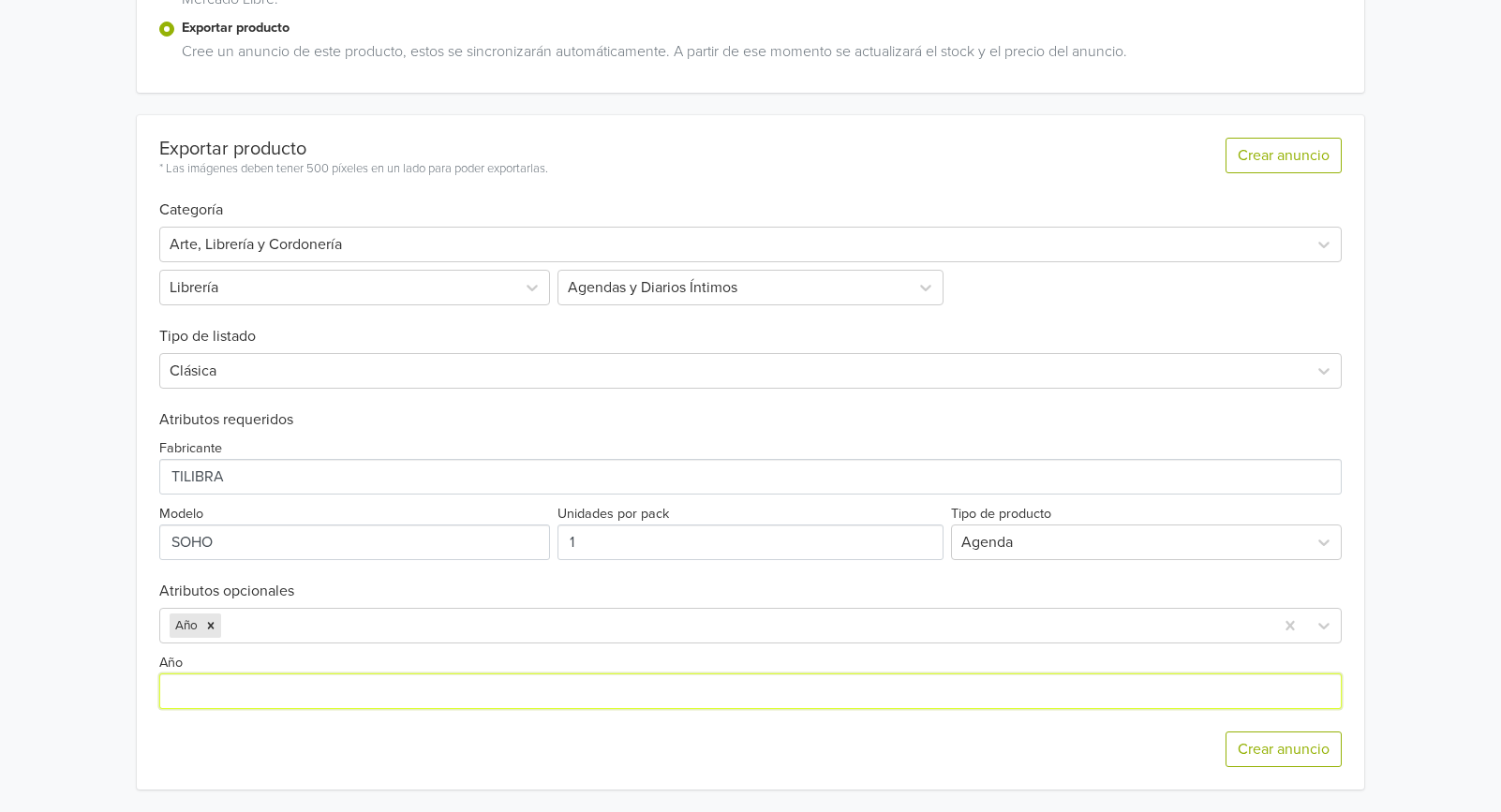
click at [250, 693] on input "Año" at bounding box center [750, 691] width 1183 height 36
type input "2026"
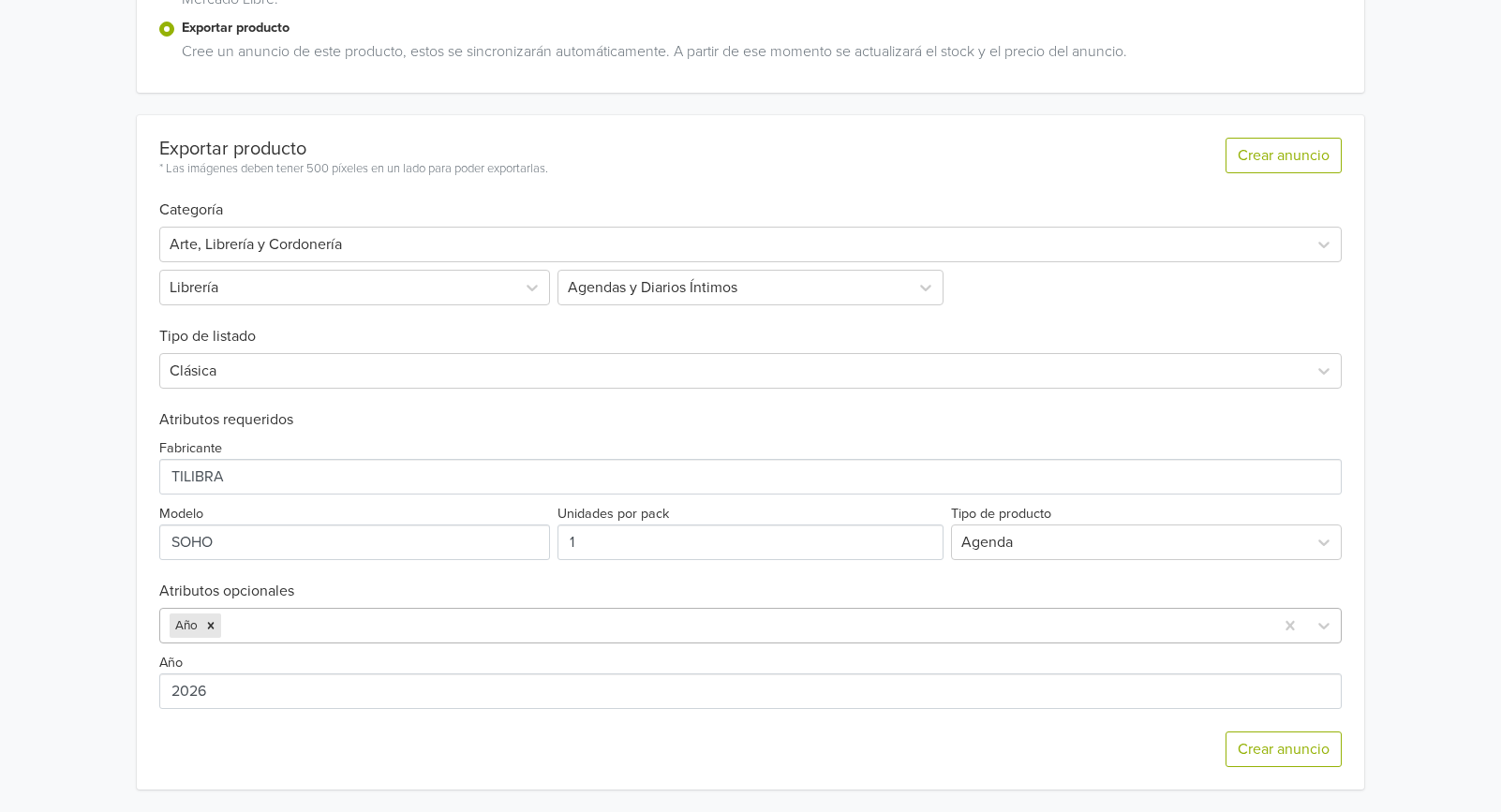
click at [309, 619] on div at bounding box center [744, 626] width 1040 height 26
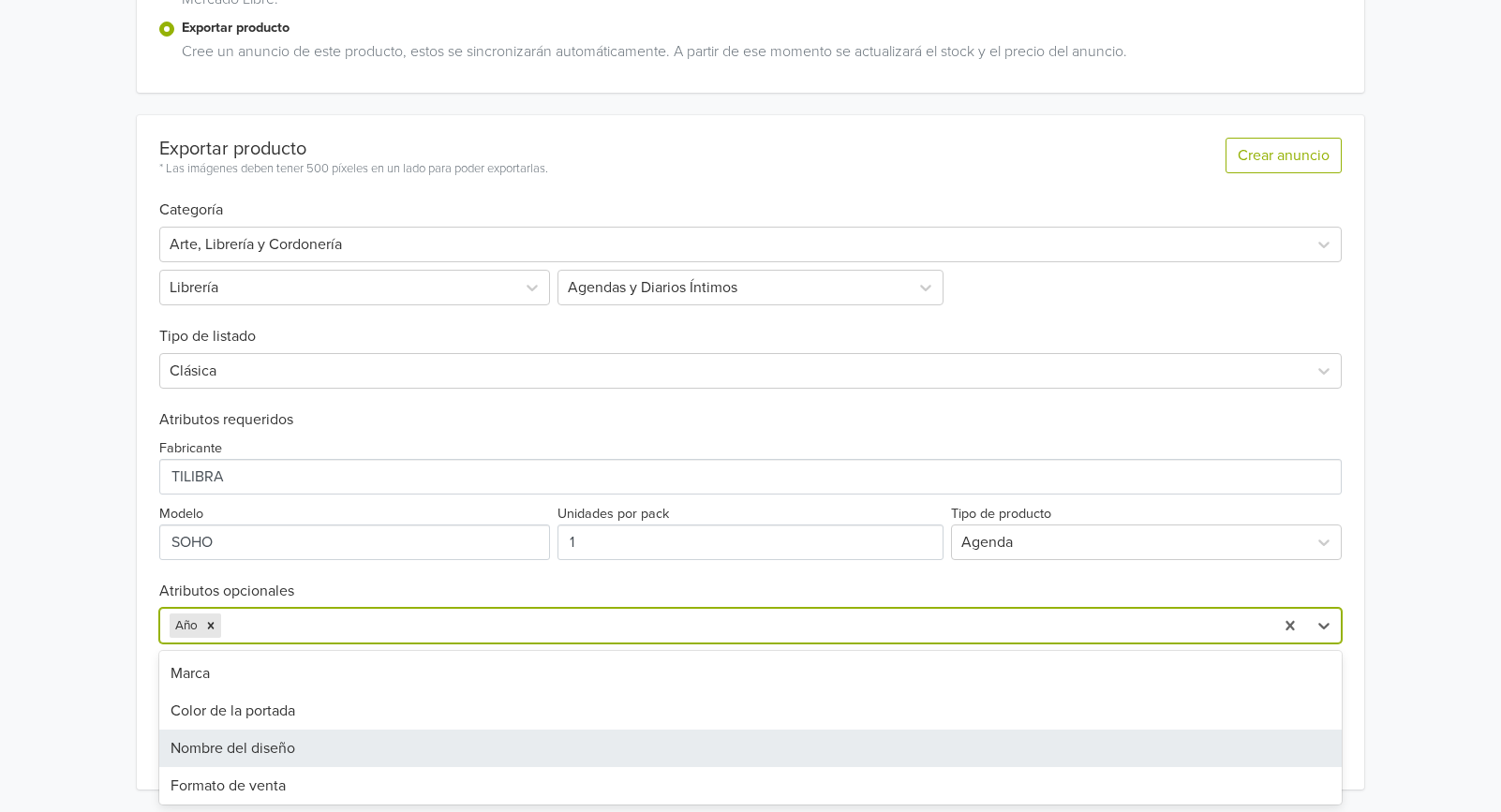
click at [329, 737] on div "Nombre del diseño" at bounding box center [750, 748] width 1183 height 38
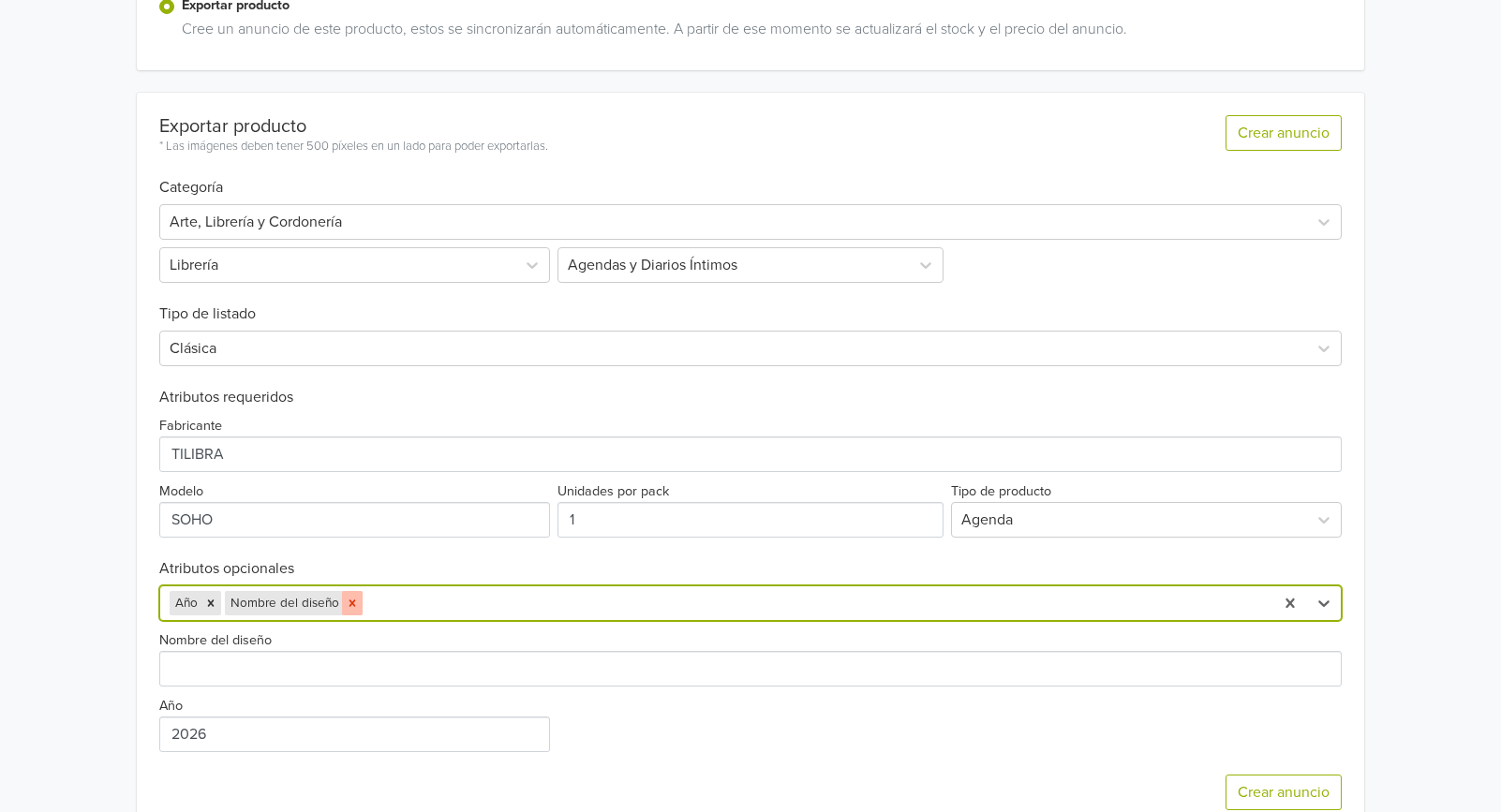
click at [355, 597] on icon "Remove Nombre del diseño" at bounding box center [352, 604] width 13 height 13
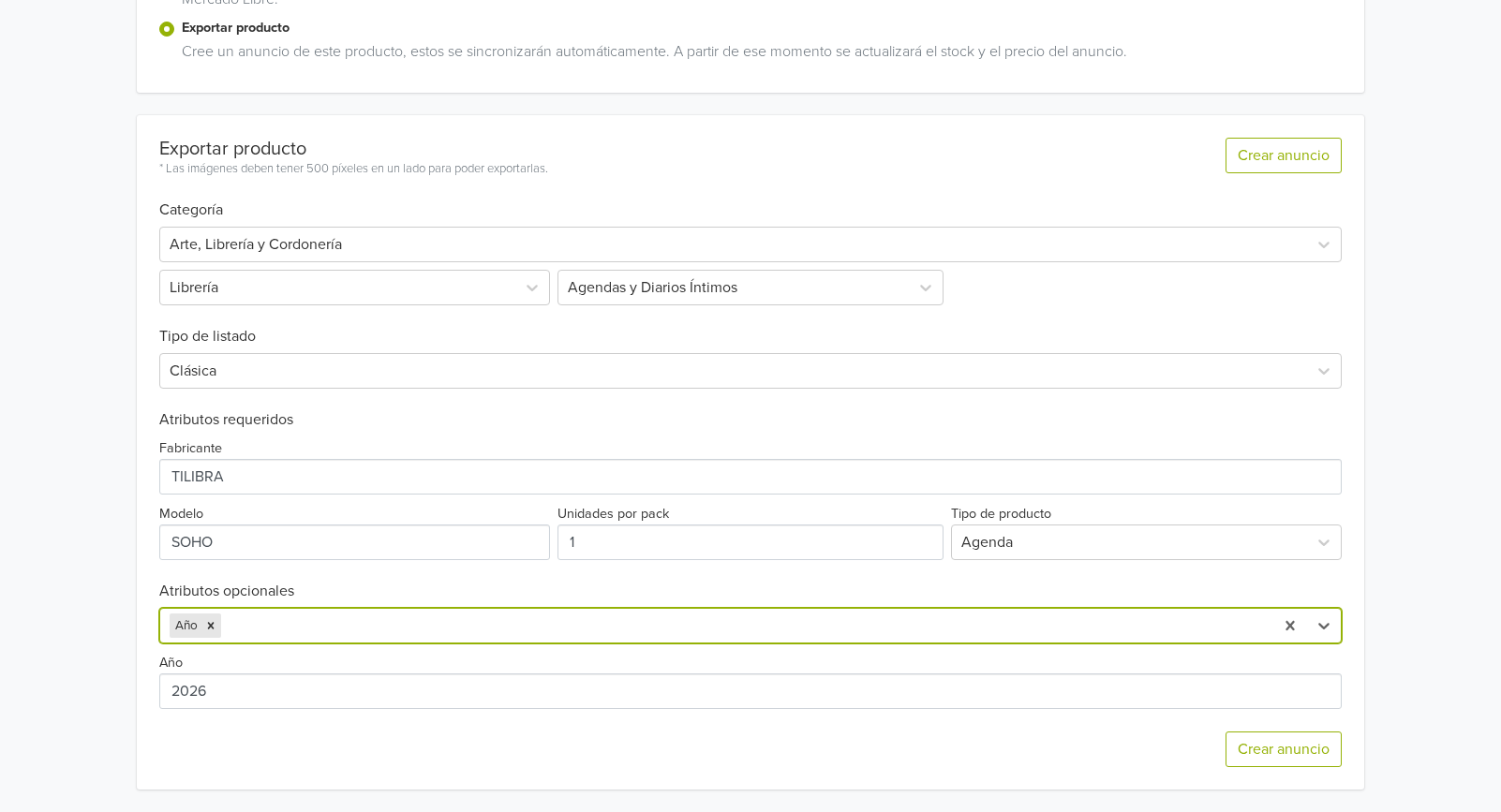
scroll to position [416, 0]
click at [339, 612] on div "Año" at bounding box center [717, 626] width 1113 height 34
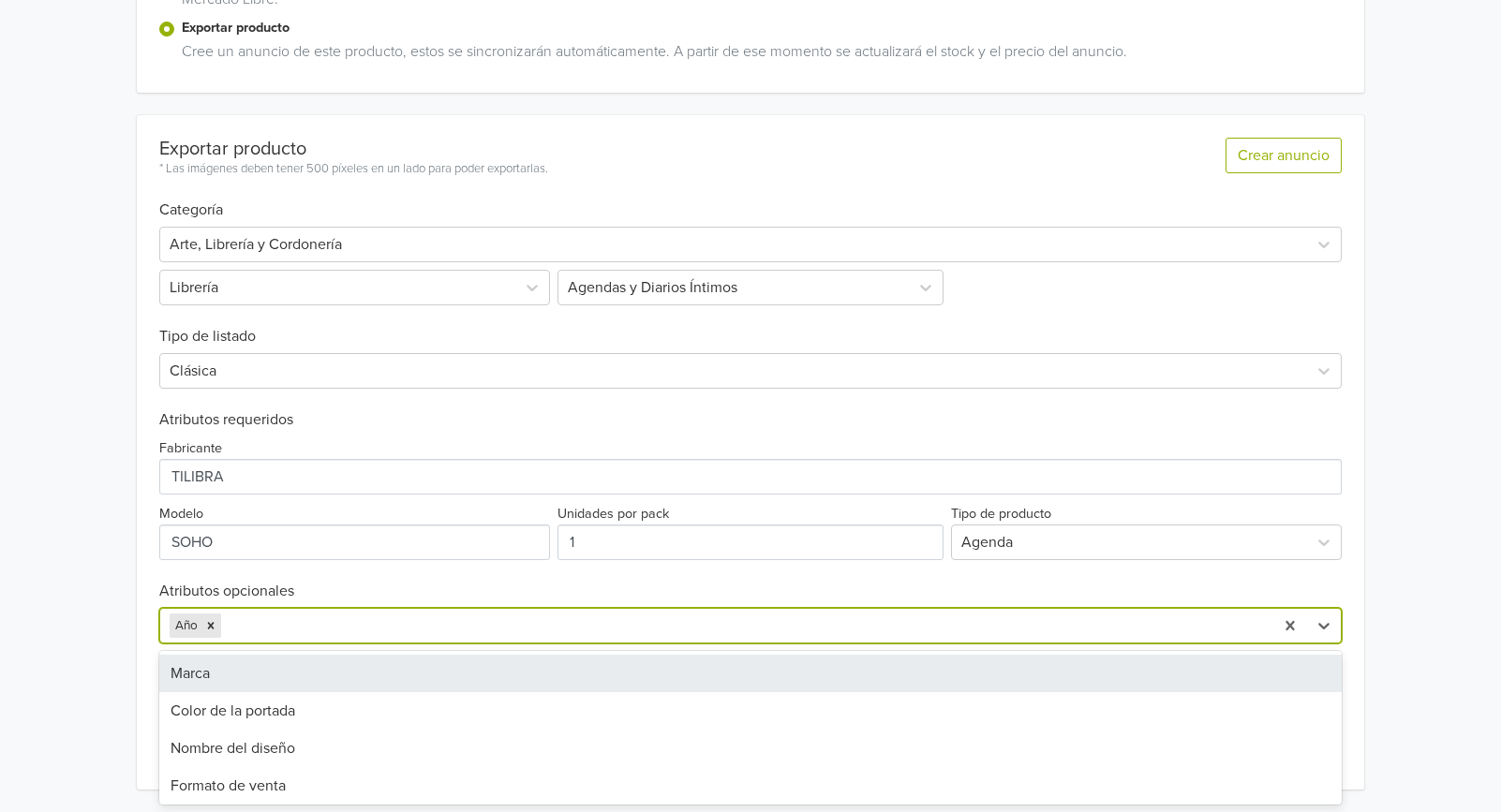
click at [536, 593] on h6 "Atributos opcionales" at bounding box center [750, 591] width 1183 height 18
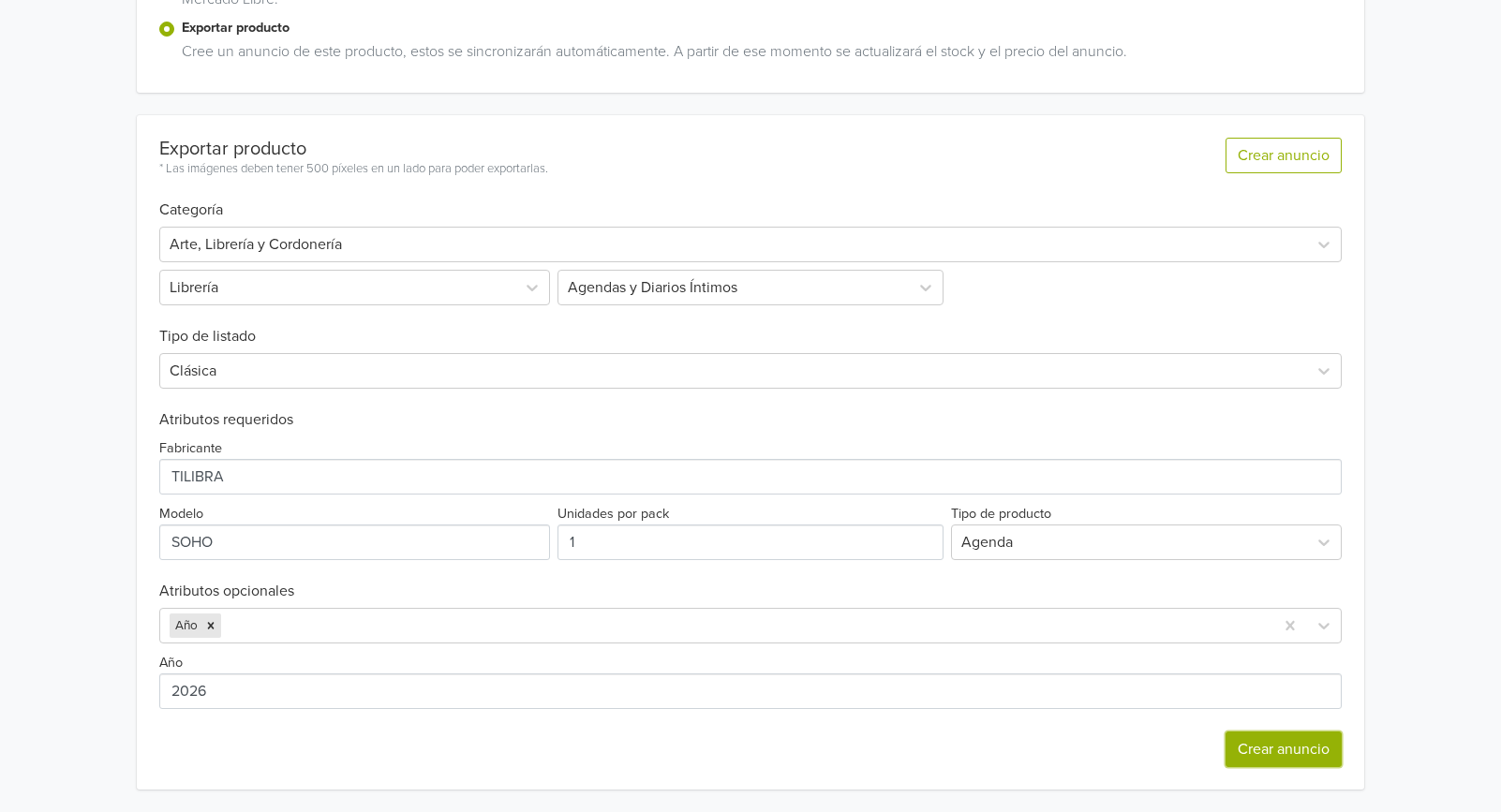
click at [1277, 755] on button "Crear anuncio" at bounding box center [1284, 749] width 116 height 36
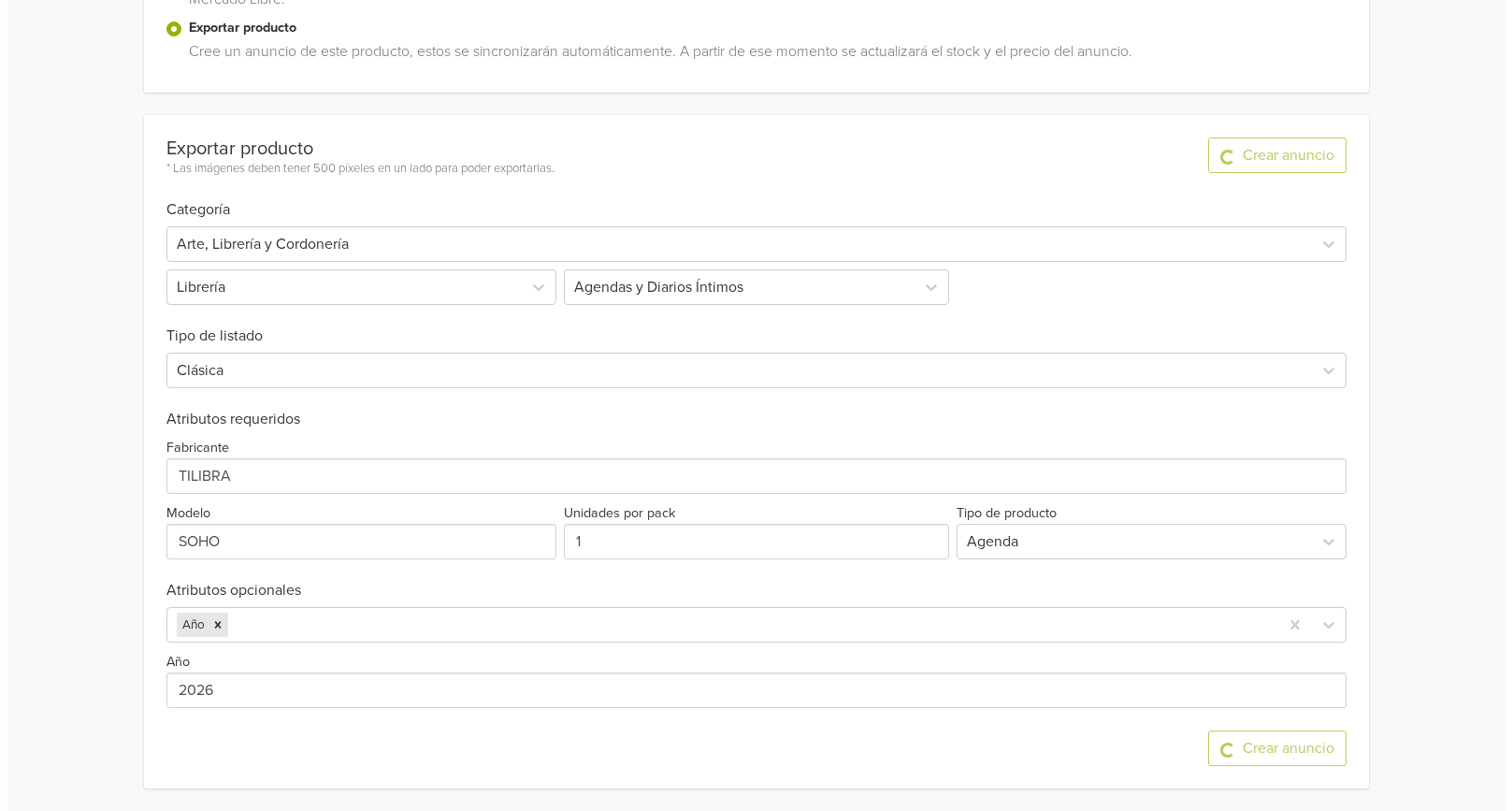
scroll to position [0, 0]
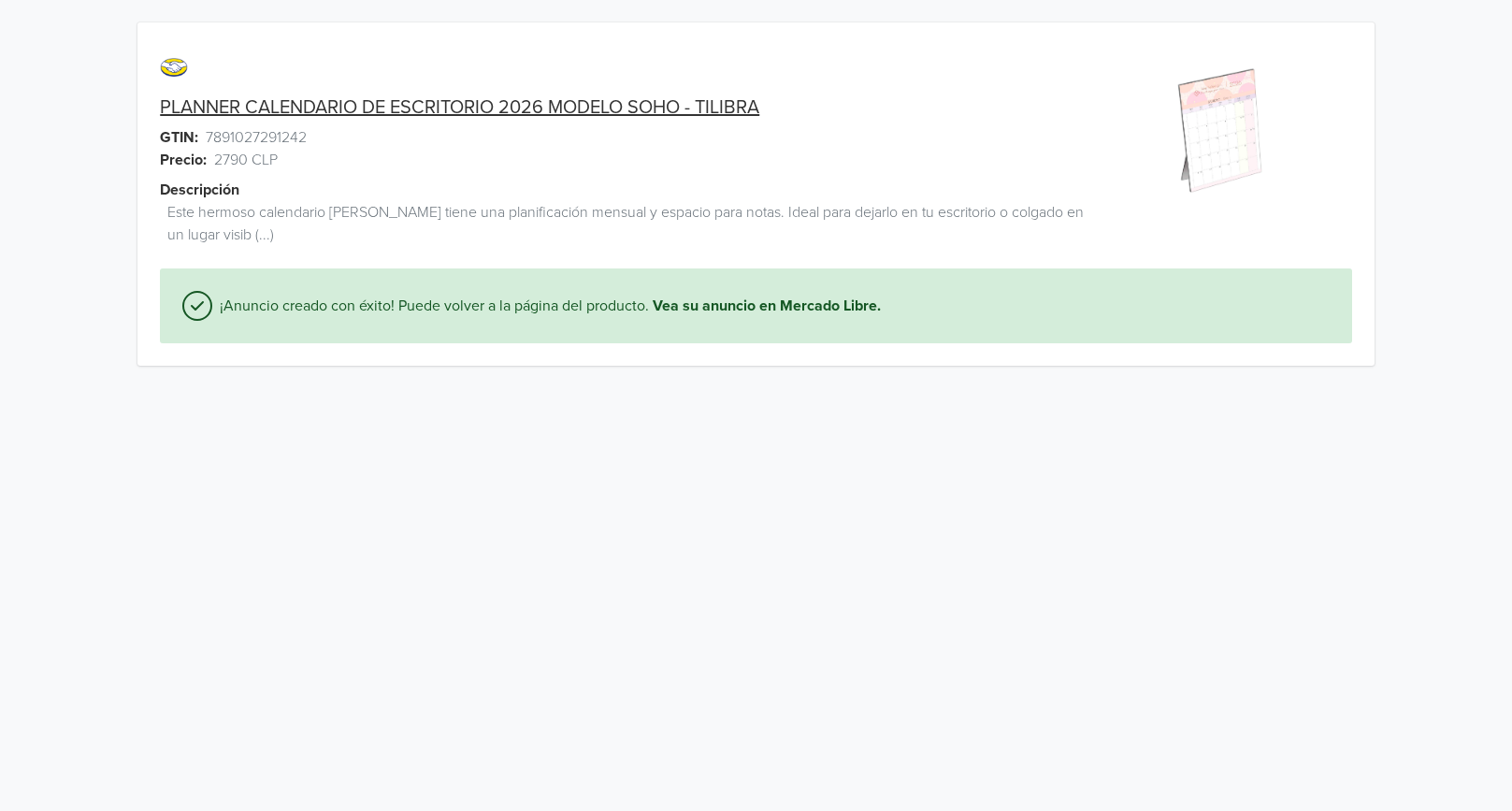
click at [674, 103] on link "PLANNER CALENDARIO DE ESCRITORIO 2026 MODELO SOHO - TILIBRA" at bounding box center [460, 108] width 600 height 23
click at [277, 107] on link "PLANNER CALENDARIO DE ESCRITORIO 2026 MODELO SOHO - TILIBRA" at bounding box center [460, 108] width 600 height 23
click at [206, 105] on link "PLANNER CALENDARIO DE ESCRITORIO 2026 MODELO SOHO - TILIBRA" at bounding box center [460, 108] width 600 height 23
